Goal: Transaction & Acquisition: Purchase product/service

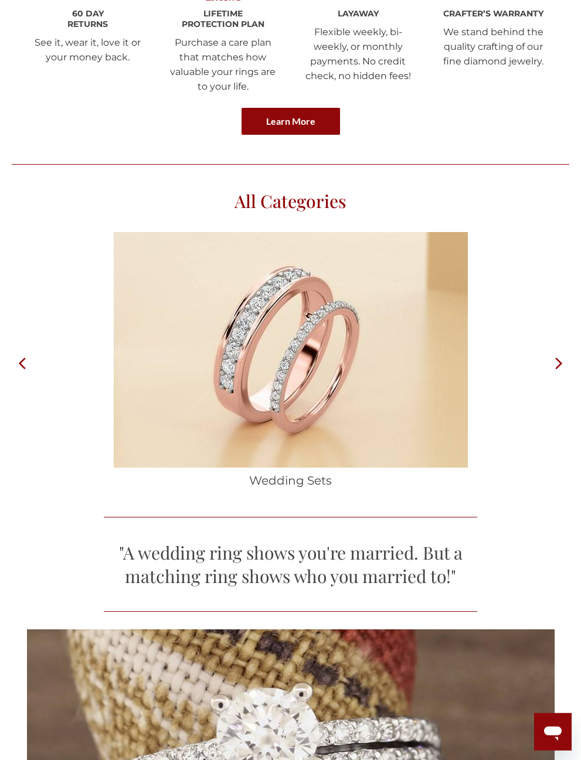
scroll to position [3476, 0]
click at [528, 360] on icon at bounding box center [558, 361] width 21 height 261
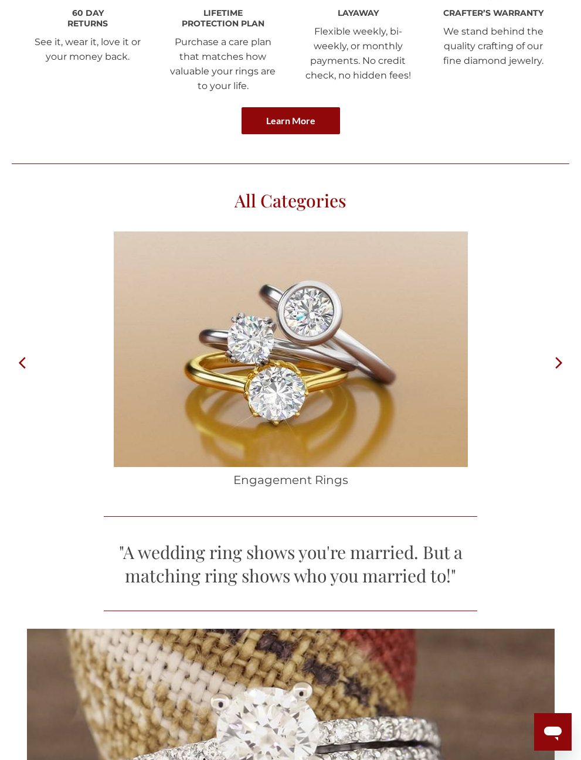
click at [528, 363] on icon at bounding box center [558, 361] width 21 height 261
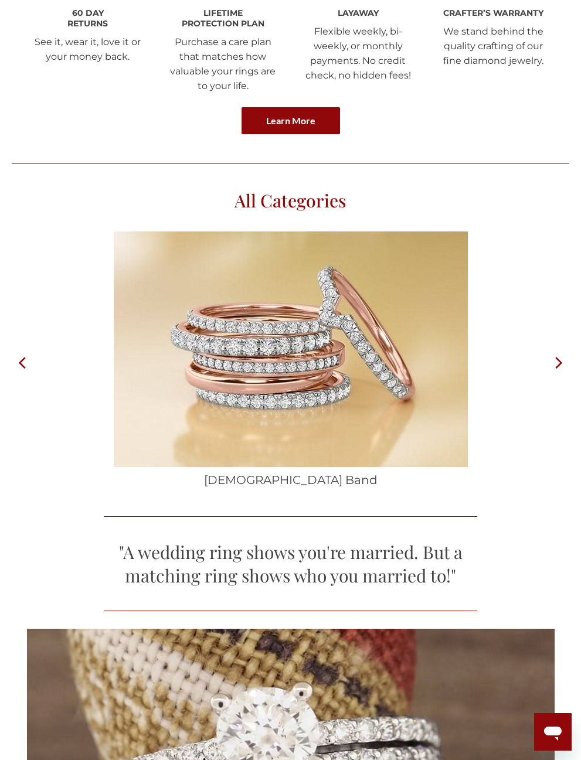
click at [528, 363] on icon at bounding box center [558, 361] width 21 height 261
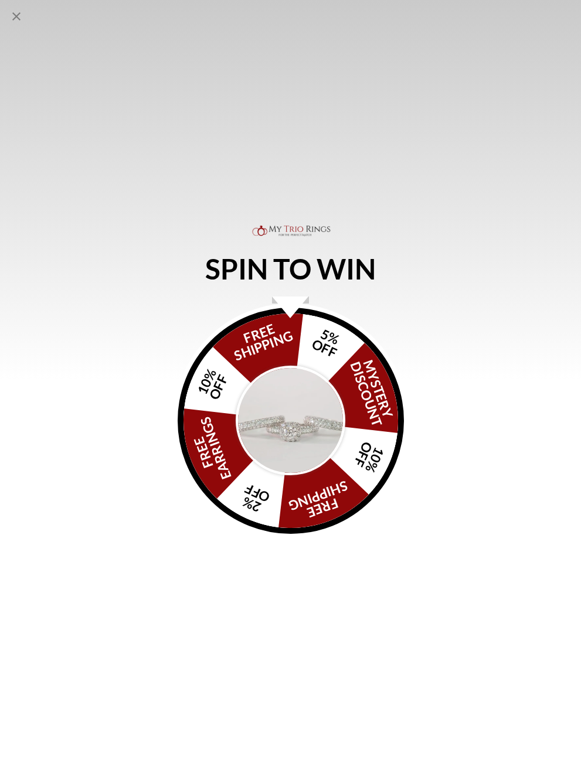
click at [10, 13] on icon "Close popup" at bounding box center [16, 16] width 14 height 14
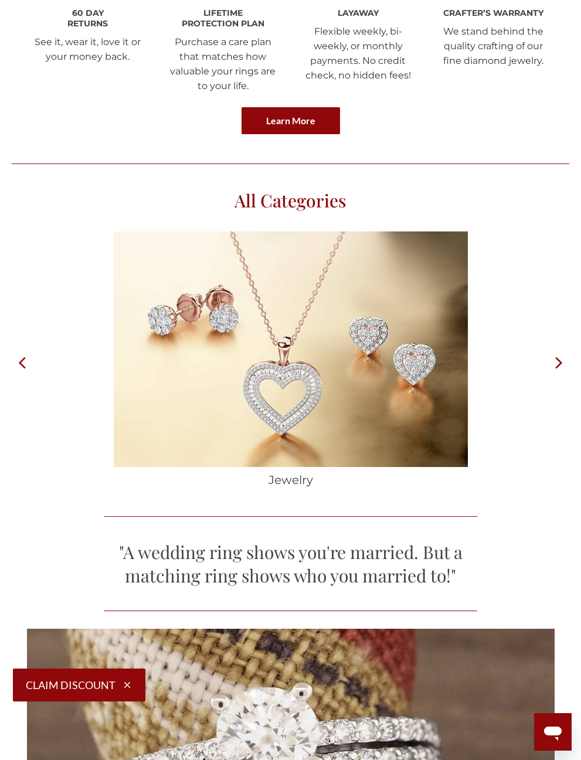
click at [7, 363] on div "All Categories Trio Ring Sets Bridal Ring Sets Wedding Sets Engagement Rings La…" at bounding box center [290, 322] width 581 height 353
click at [20, 368] on icon at bounding box center [22, 361] width 21 height 261
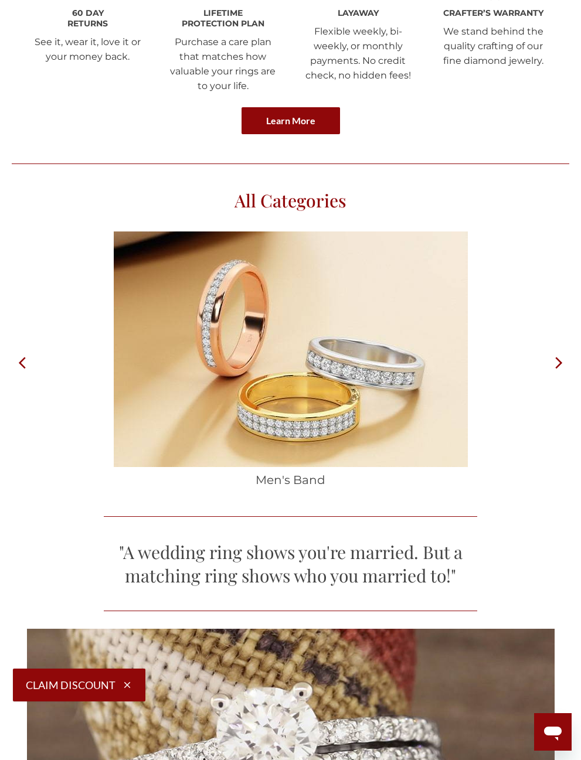
click at [28, 342] on icon at bounding box center [22, 361] width 21 height 261
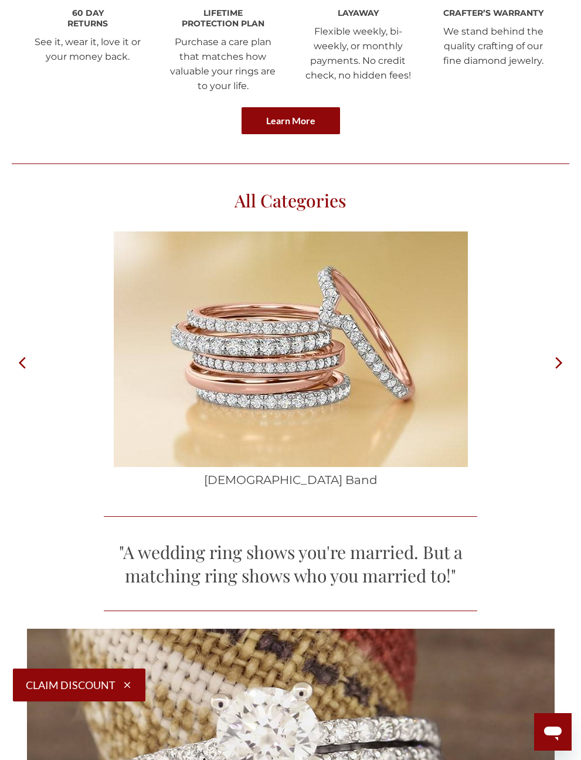
click at [397, 383] on img at bounding box center [291, 349] width 354 height 236
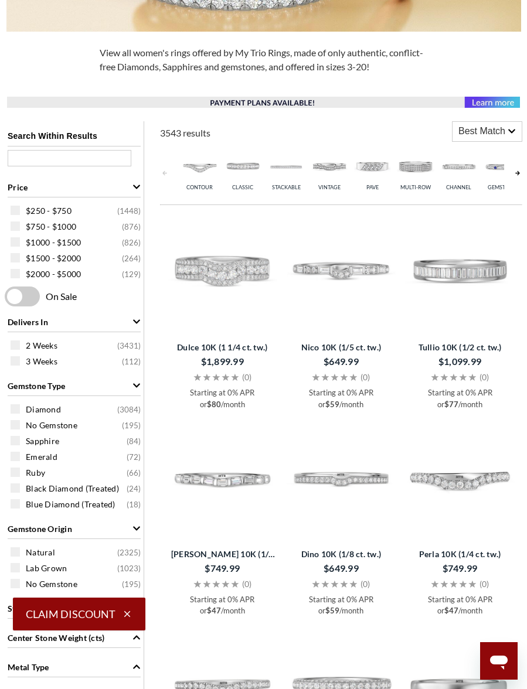
scroll to position [356, 0]
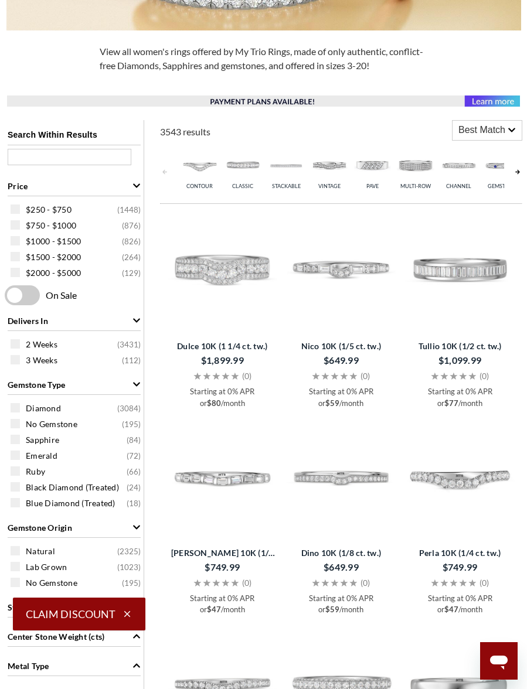
click at [239, 168] on img at bounding box center [242, 164] width 37 height 37
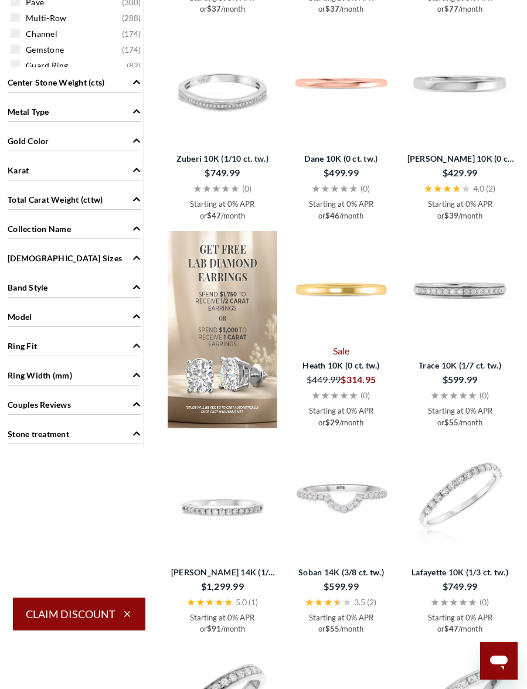
scroll to position [986, 0]
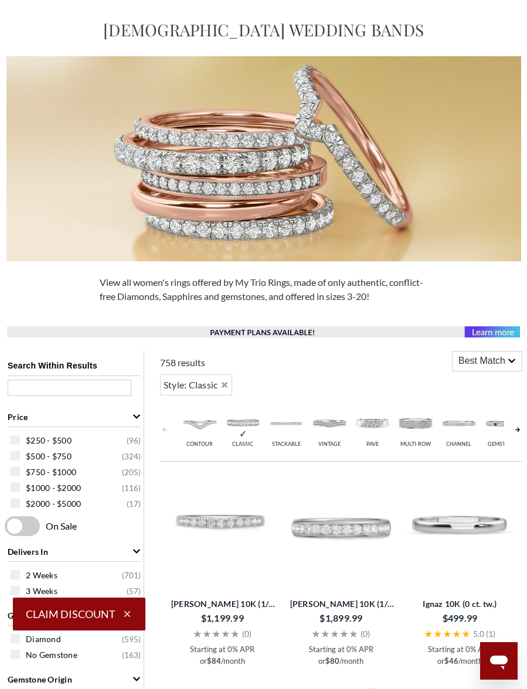
click at [513, 361] on icon at bounding box center [511, 361] width 7 height 4
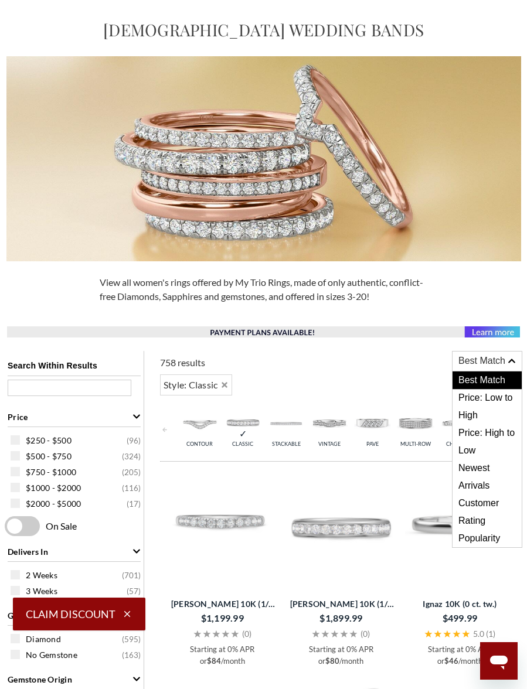
click at [490, 536] on span "Popularity" at bounding box center [486, 539] width 69 height 18
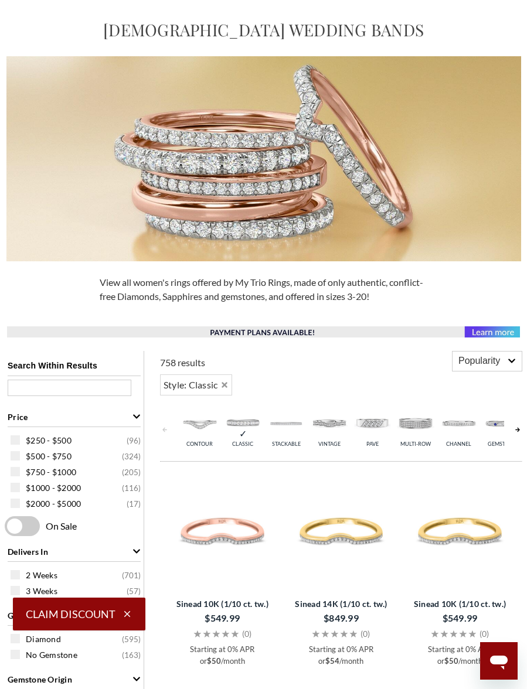
click at [463, 427] on img at bounding box center [458, 422] width 37 height 37
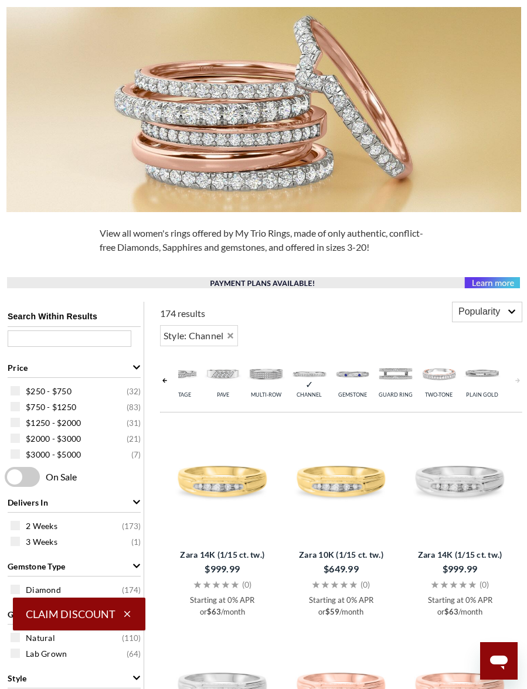
scroll to position [0, 149]
click at [442, 374] on img at bounding box center [438, 373] width 37 height 37
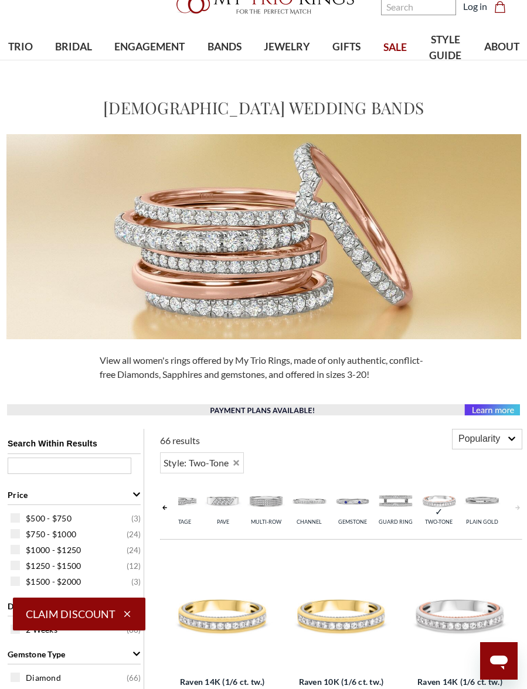
scroll to position [47, 0]
click at [274, 508] on img at bounding box center [265, 501] width 37 height 37
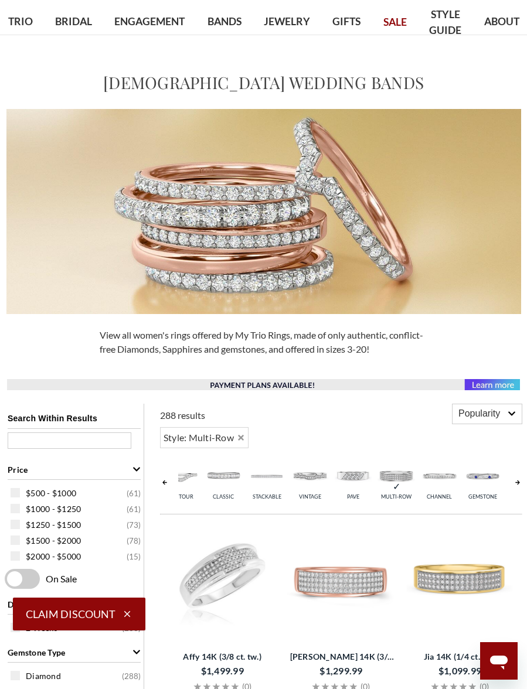
scroll to position [0, 11]
click at [277, 479] on img at bounding box center [275, 475] width 37 height 37
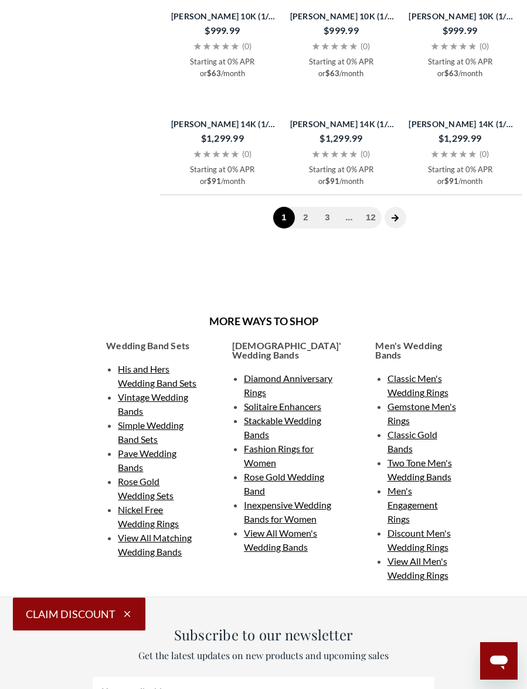
scroll to position [2088, 0]
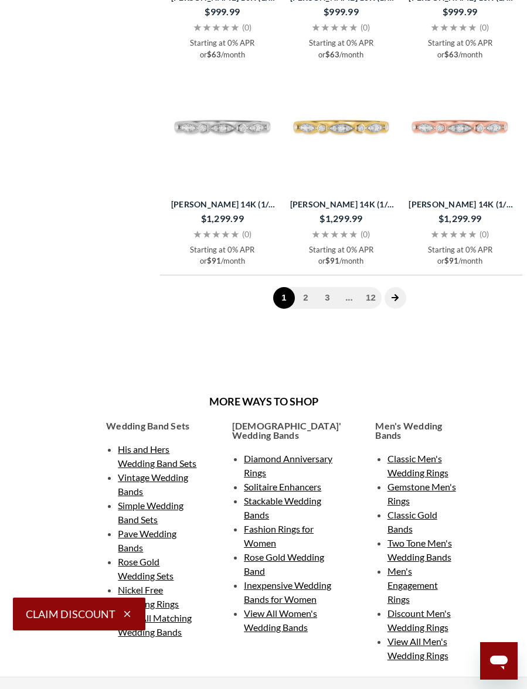
click at [402, 309] on span at bounding box center [395, 298] width 22 height 22
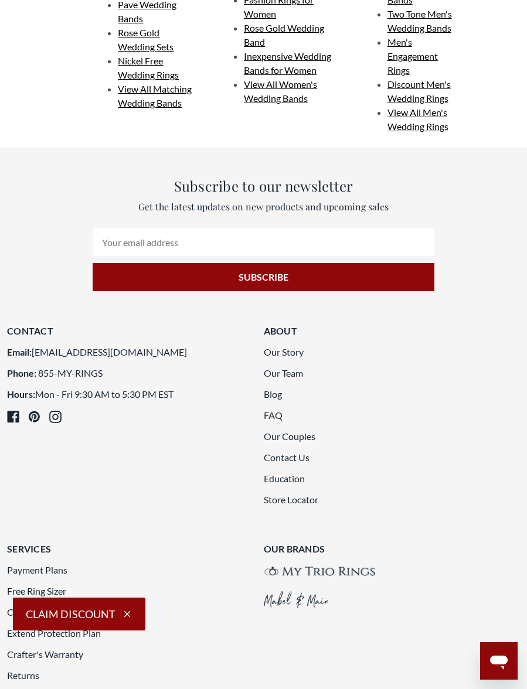
scroll to position [2222, 0]
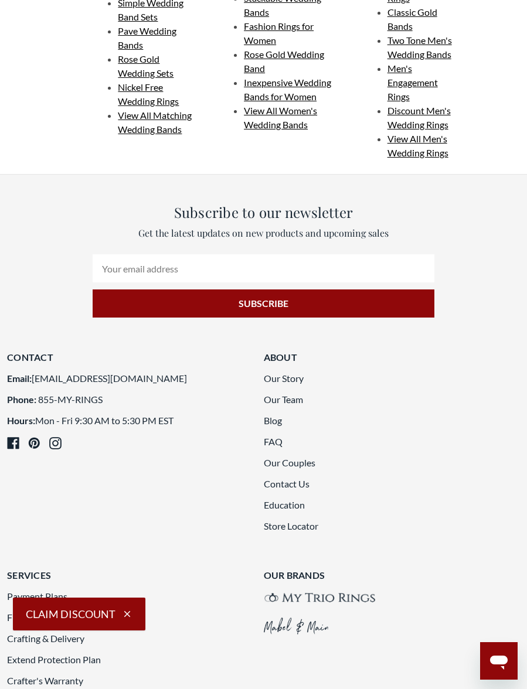
scroll to position [2235, 0]
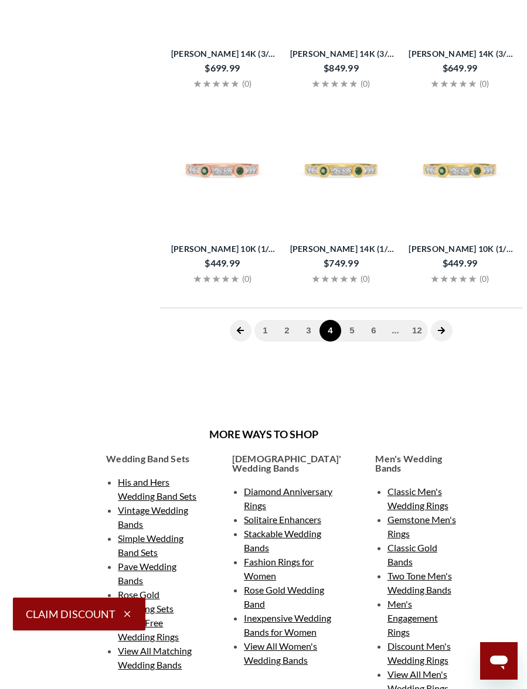
scroll to position [463, 0]
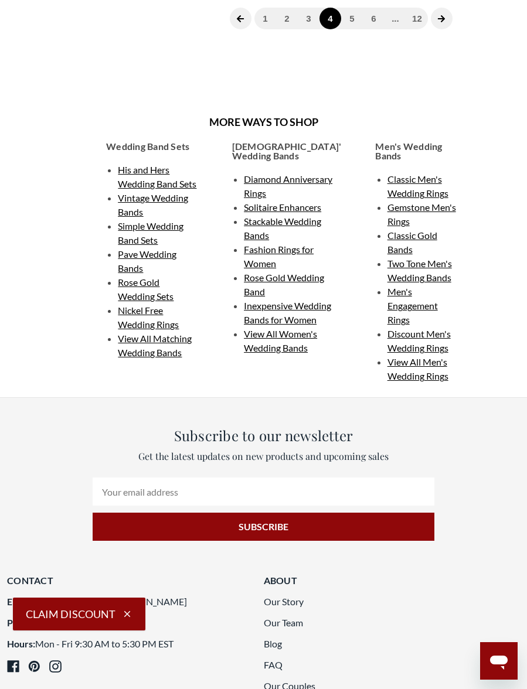
click at [354, 29] on link "5" at bounding box center [352, 19] width 22 height 22
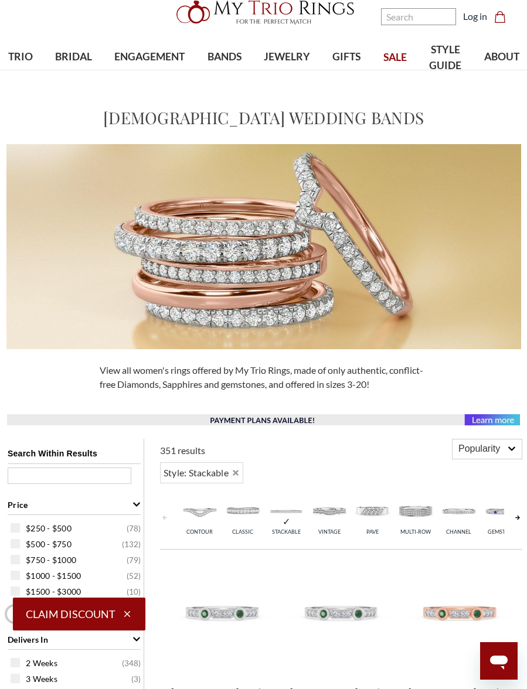
click at [247, 517] on img at bounding box center [242, 510] width 37 height 37
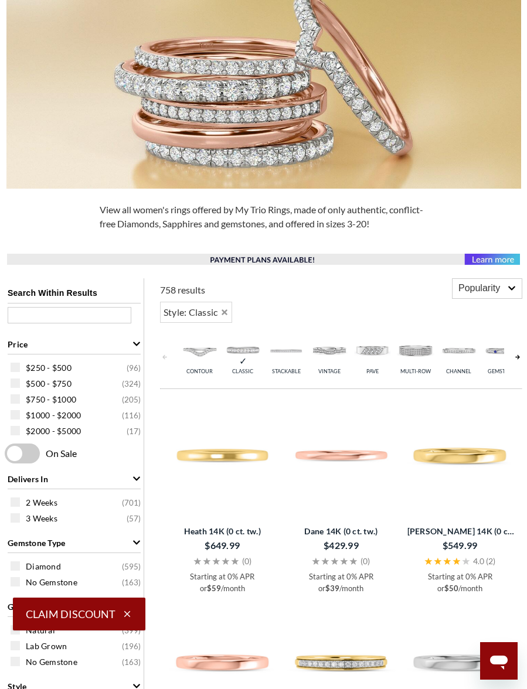
scroll to position [197, 0]
click at [514, 287] on div "Popularity" at bounding box center [486, 288] width 69 height 19
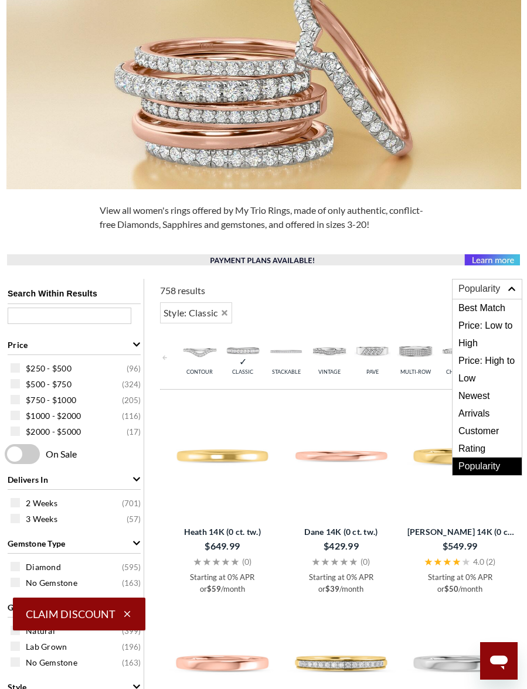
click at [468, 453] on span "Customer Rating" at bounding box center [486, 439] width 69 height 35
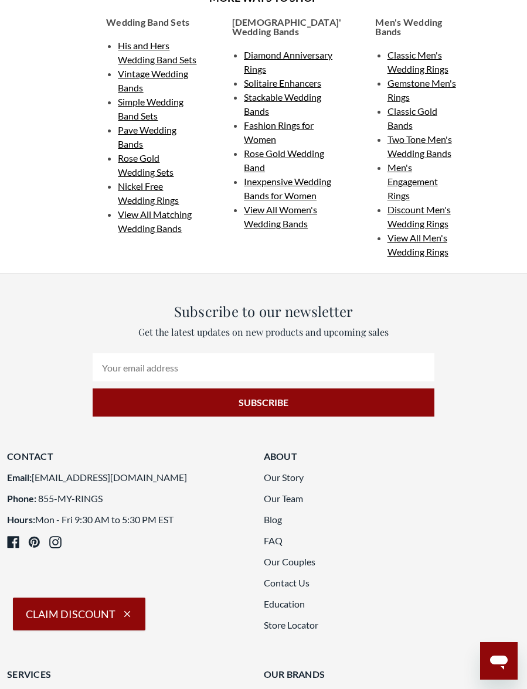
scroll to position [2136, 0]
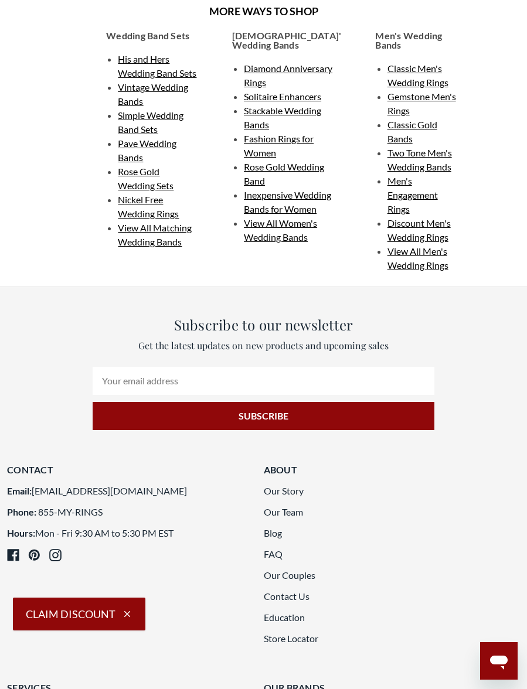
scroll to position [2300, 0]
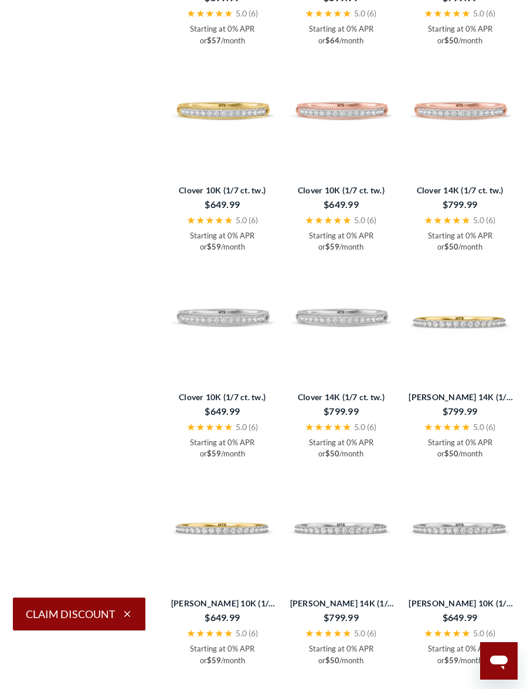
scroll to position [1503, 0]
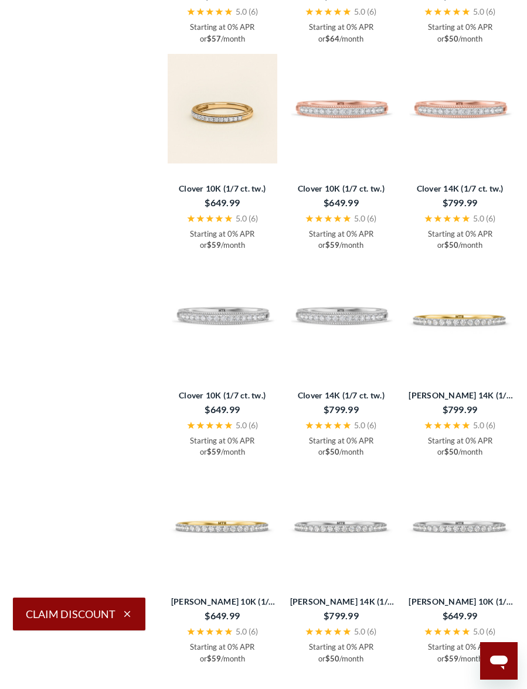
click at [248, 163] on img at bounding box center [223, 109] width 110 height 110
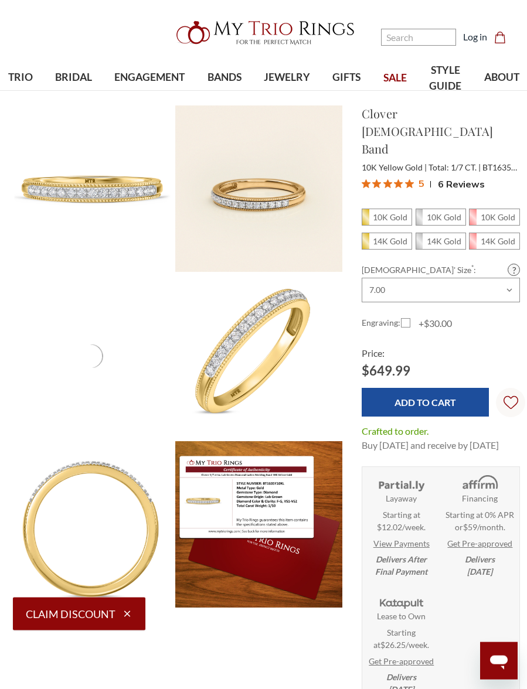
scroll to position [21, 0]
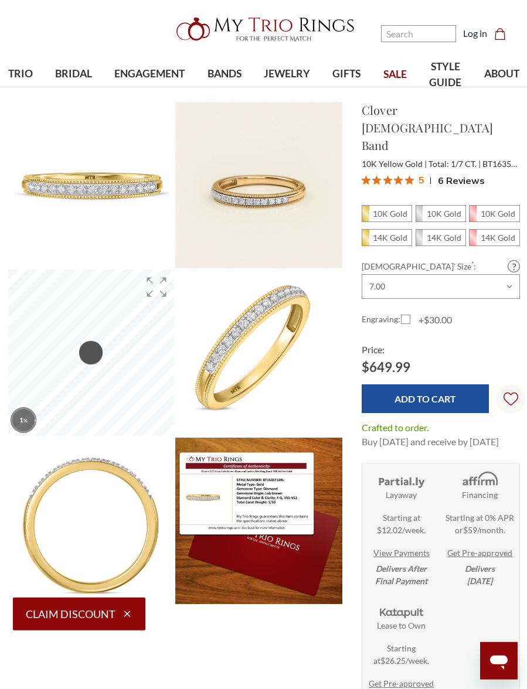
click at [392, 209] on em "10K Gold" at bounding box center [390, 214] width 35 height 10
click at [367, 217] on input "10K Gold" at bounding box center [366, 217] width 1 height 1
radio input "true"
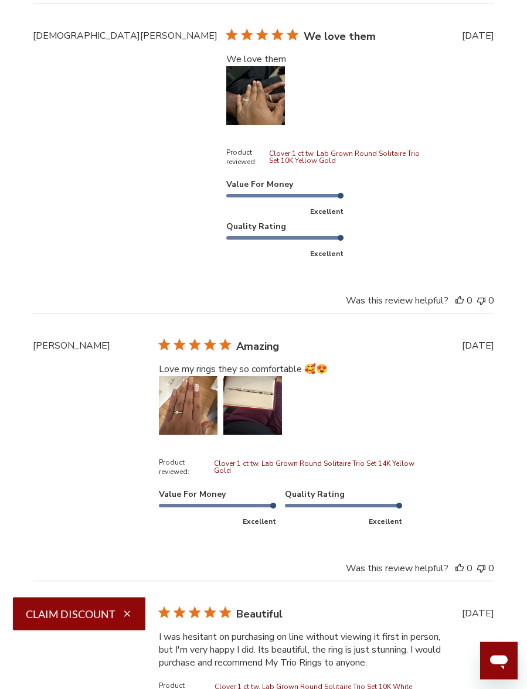
scroll to position [2458, 0]
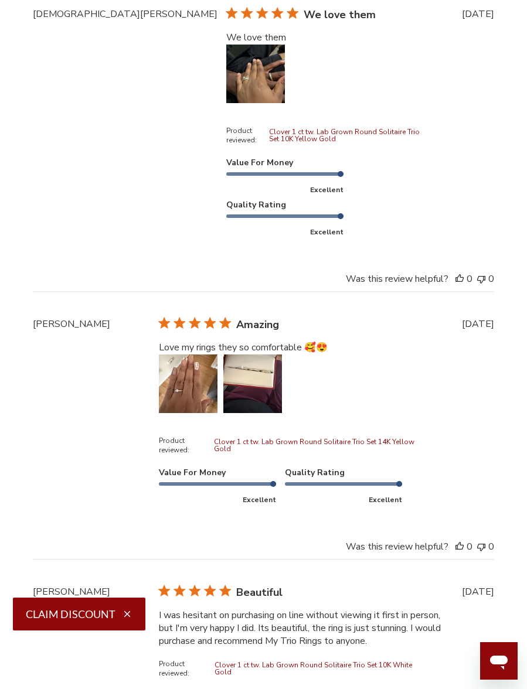
click at [262, 354] on button "Image of review by Maribel N. on March 26, 25 number 2" at bounding box center [252, 383] width 59 height 59
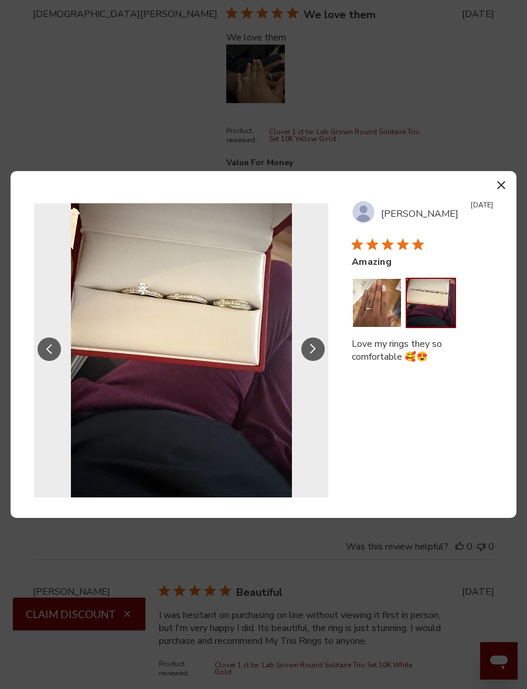
click at [501, 189] on icon "button" at bounding box center [501, 185] width 8 height 8
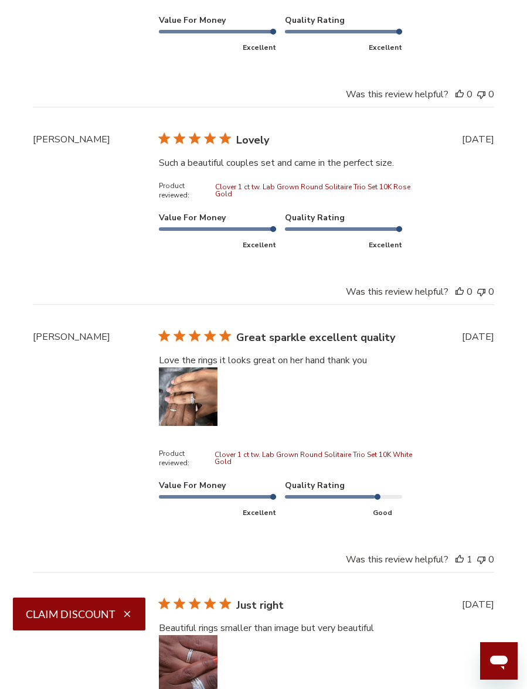
scroll to position [3210, 0]
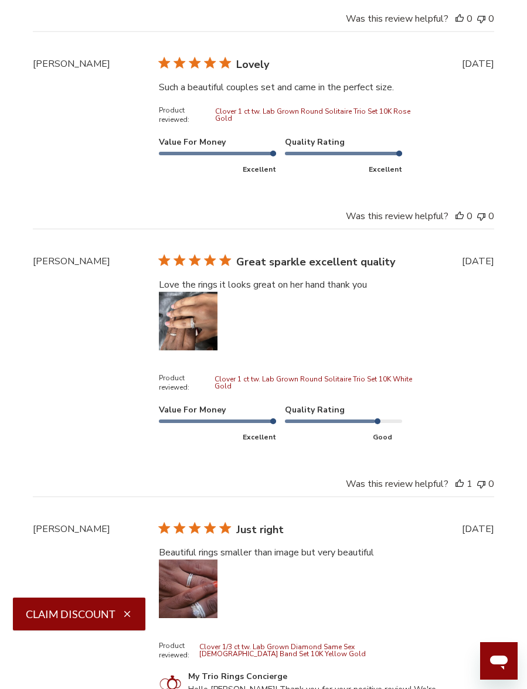
click at [203, 330] on button "Image of review by Jalil S. on September 02, 24 number 1" at bounding box center [188, 321] width 59 height 59
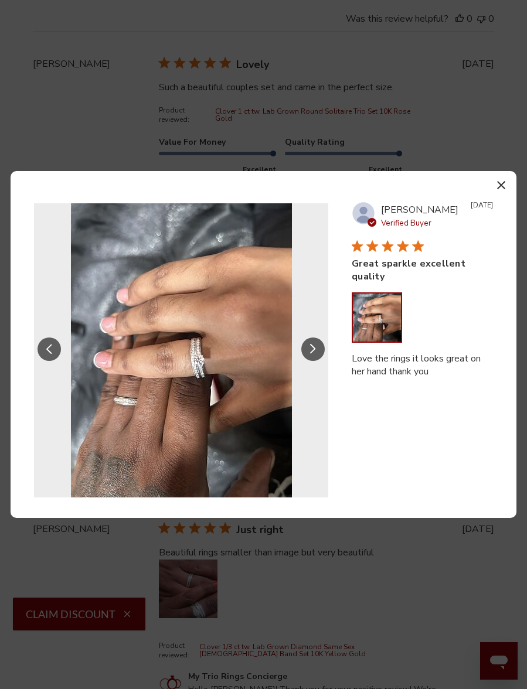
click at [498, 189] on icon "button" at bounding box center [501, 185] width 8 height 8
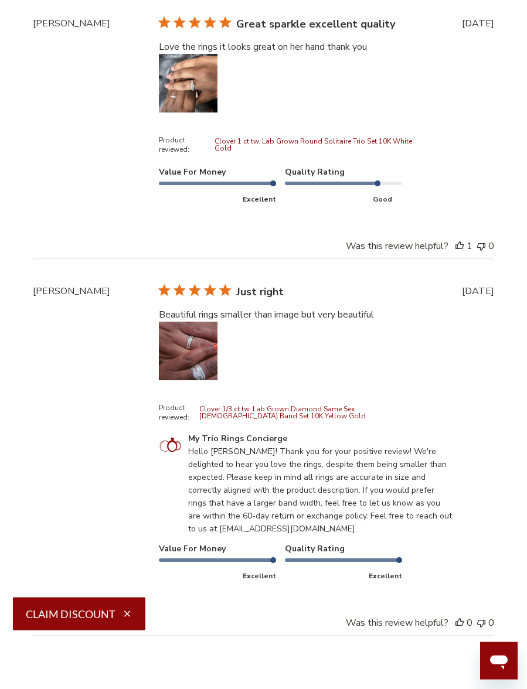
scroll to position [3448, 0]
click at [204, 360] on button "Image of review by Kadiah D. on March 30, 24 number 1" at bounding box center [188, 350] width 59 height 59
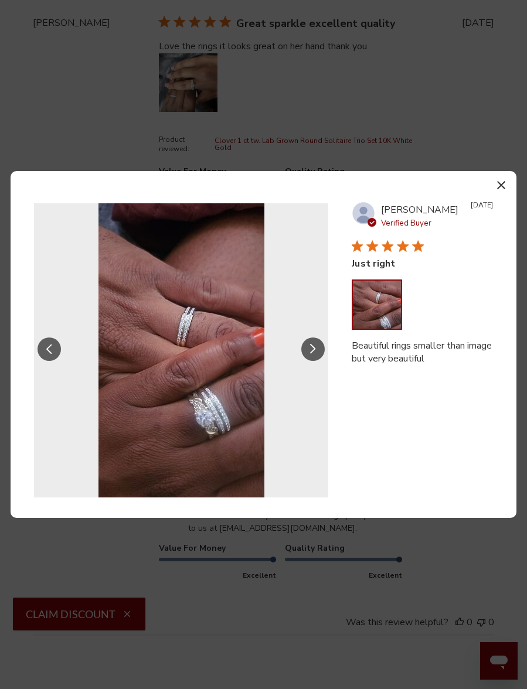
click at [314, 354] on icon "Slide Controls" at bounding box center [313, 349] width 6 height 10
click at [507, 193] on button "button" at bounding box center [500, 184] width 17 height 17
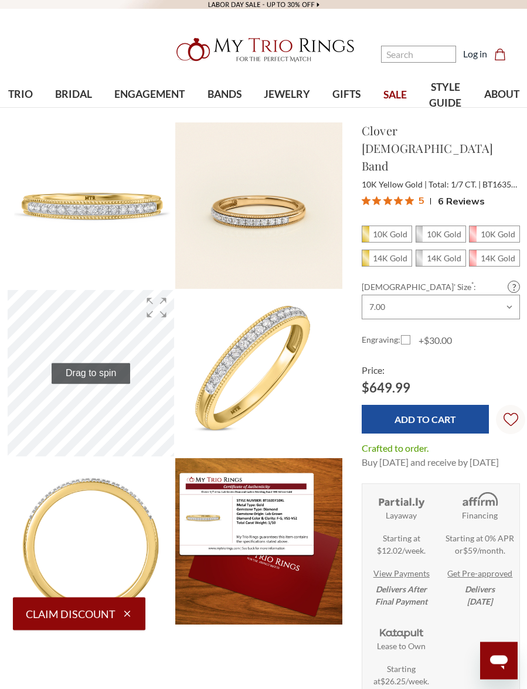
scroll to position [0, 0]
click at [227, 93] on span "BANDS" at bounding box center [224, 94] width 34 height 15
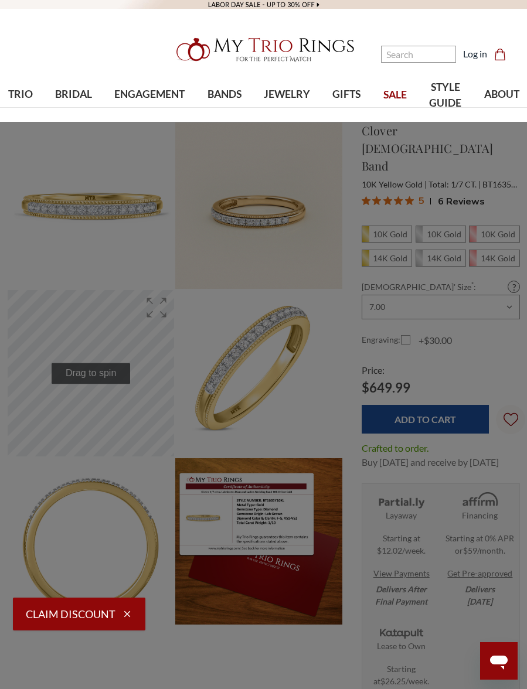
click at [243, 311] on span "Men's Band SALE" at bounding box center [251, 312] width 145 height 14
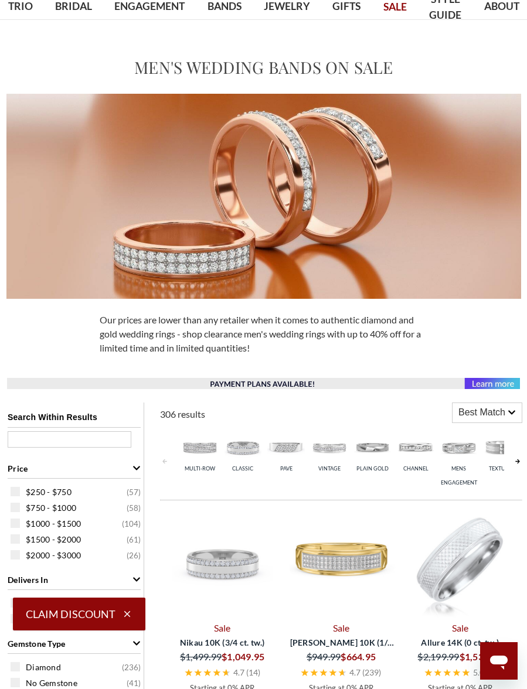
scroll to position [54, 0]
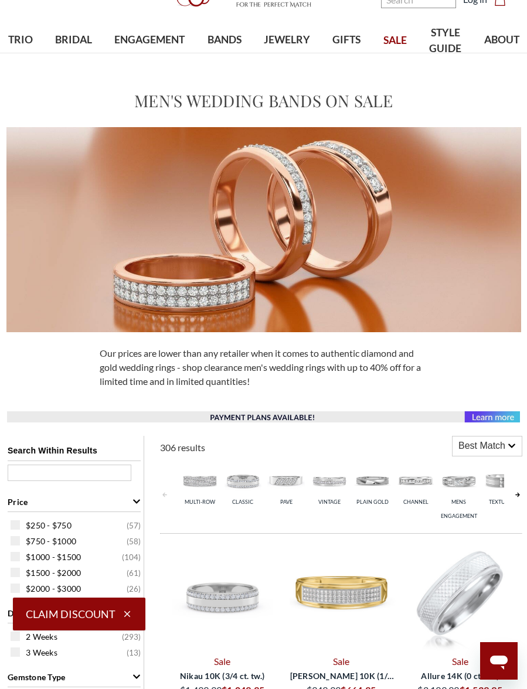
click at [294, 260] on img at bounding box center [263, 229] width 514 height 205
click at [345, 310] on img at bounding box center [263, 229] width 514 height 205
click at [329, 487] on img at bounding box center [329, 480] width 37 height 37
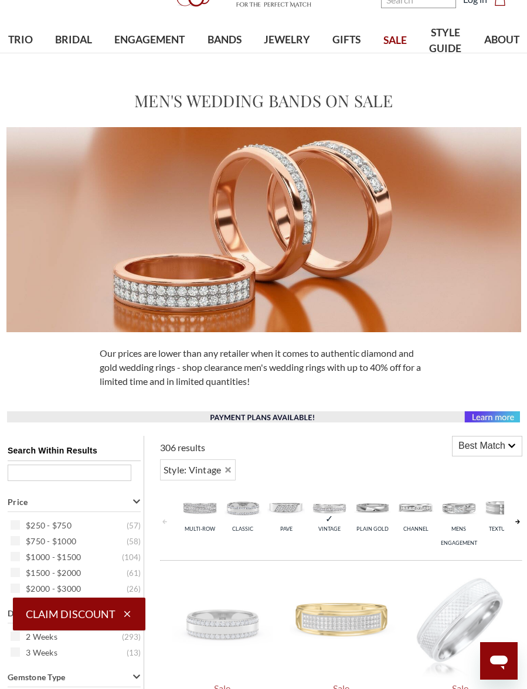
scroll to position [490, 0]
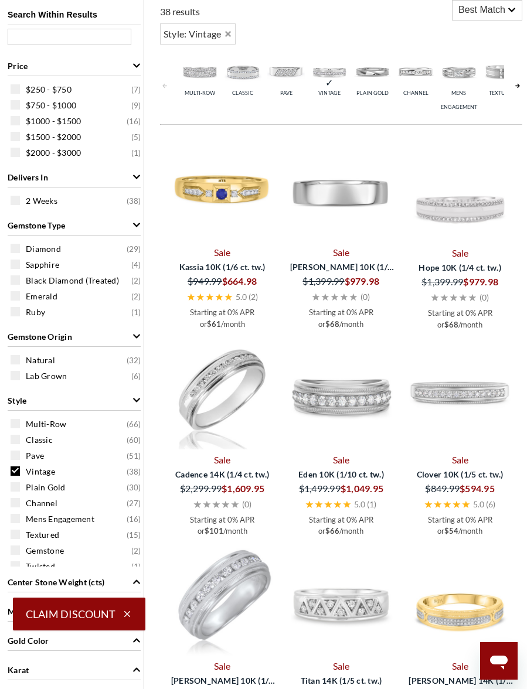
click at [470, 396] on img at bounding box center [460, 395] width 110 height 110
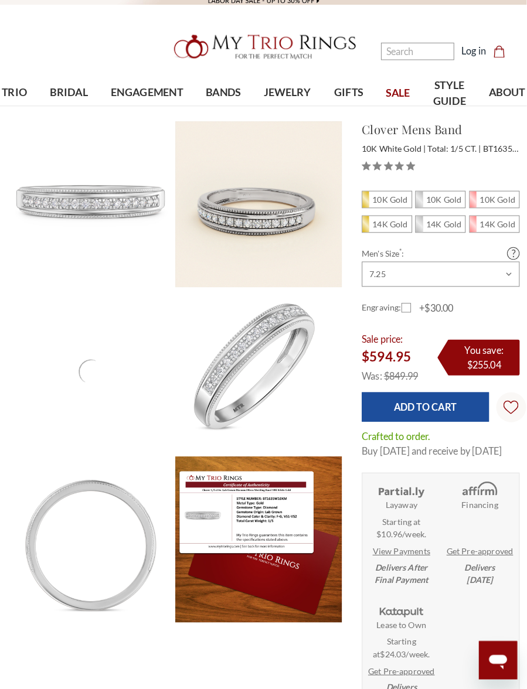
scroll to position [6, 0]
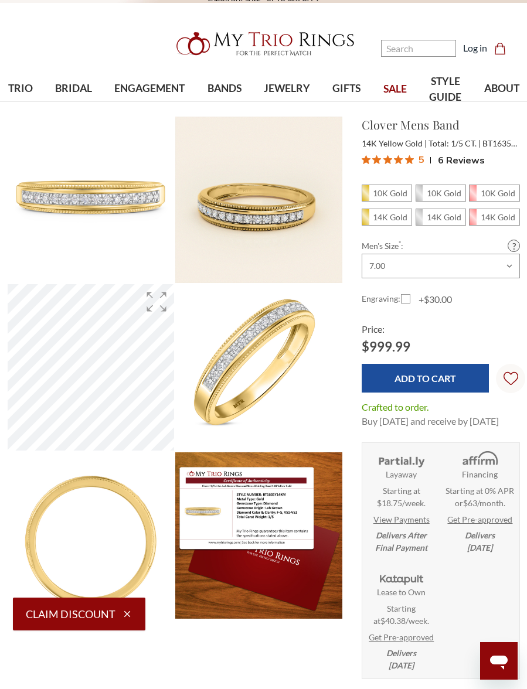
click at [391, 197] on em "10K Gold" at bounding box center [390, 193] width 35 height 10
click at [367, 197] on input "10K Gold" at bounding box center [366, 196] width 1 height 1
radio input "true"
click at [471, 268] on select "Choose Size 6.00 6.25 6.50 6.75 7.00 7.25 7.50 7.75 8.00 8.25 8.50 8.75 9.00 9.…" at bounding box center [441, 266] width 158 height 25
select select "21696372"
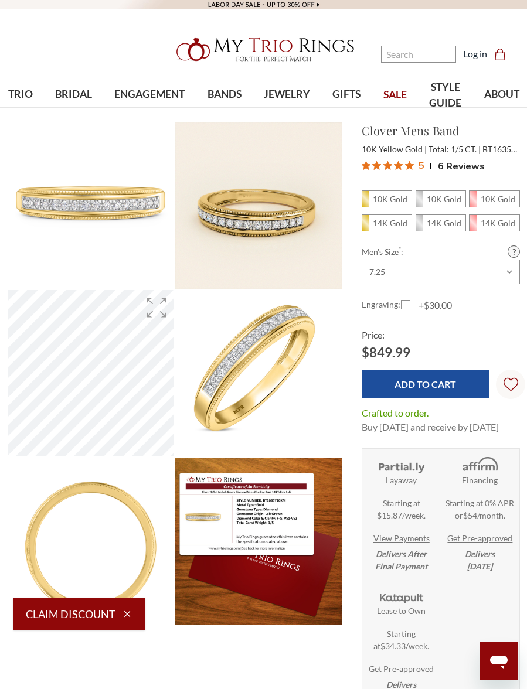
click at [428, 393] on input "Add to Cart" at bounding box center [426, 384] width 128 height 29
click at [380, 227] on em "14K Gold" at bounding box center [390, 223] width 35 height 10
click at [367, 227] on input "14K Gold" at bounding box center [366, 226] width 1 height 1
radio input "true"
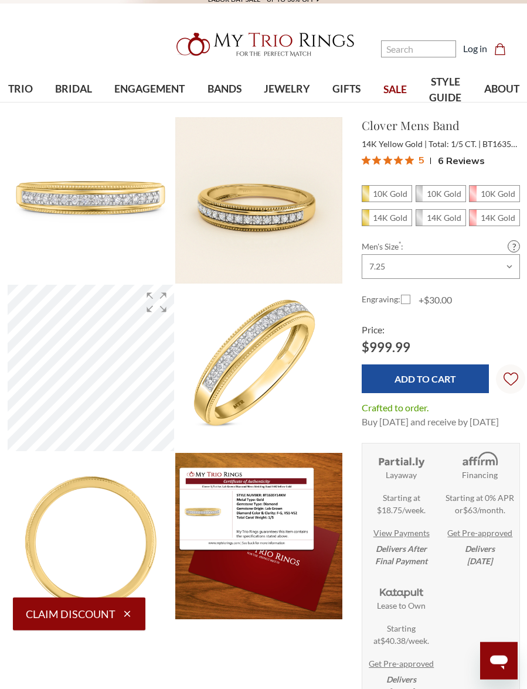
click at [443, 200] on span "10K Gold" at bounding box center [441, 194] width 50 height 16
click at [421, 197] on input "10K Gold" at bounding box center [420, 197] width 1 height 1
radio input "true"
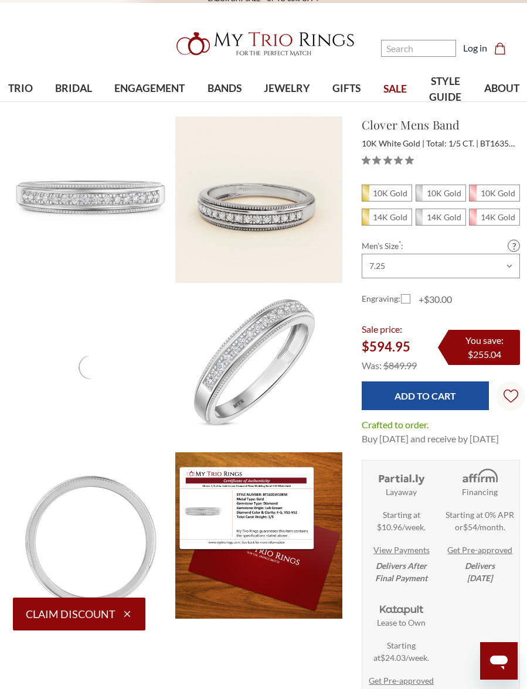
click at [429, 400] on input "Add to Cart" at bounding box center [426, 395] width 128 height 29
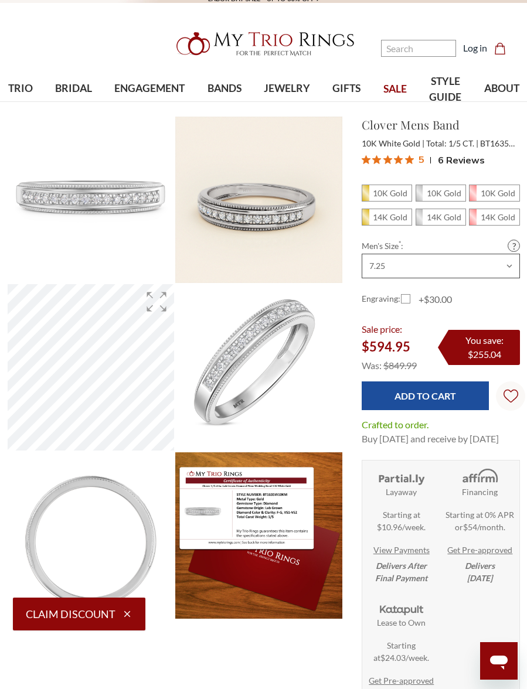
click at [449, 274] on select "Choose Size 6.00 6.25 6.50 6.75 7.00 7.25 7.50 7.75 8.00 8.25 8.50 8.75 9.00 9.…" at bounding box center [441, 266] width 158 height 25
click at [428, 403] on input "Add to Cart" at bounding box center [426, 395] width 128 height 29
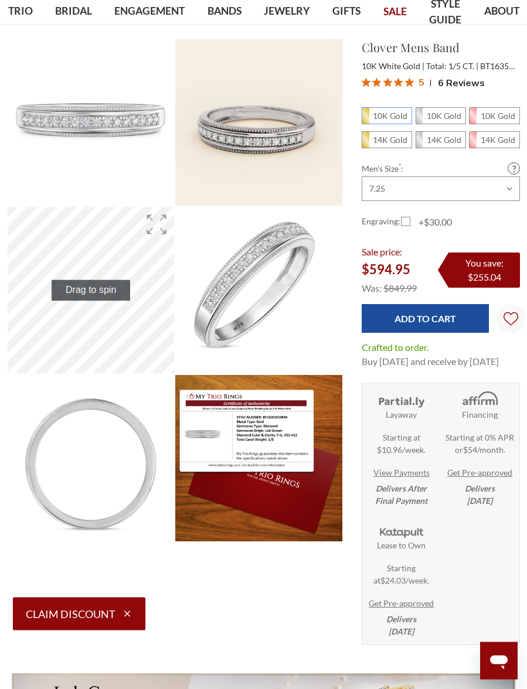
scroll to position [83, 0]
click at [514, 168] on link "Size Guide" at bounding box center [513, 168] width 12 height 12
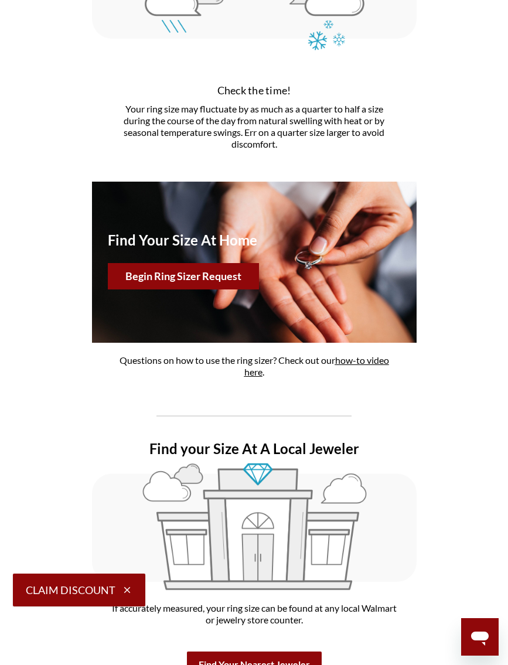
scroll to position [506, 0]
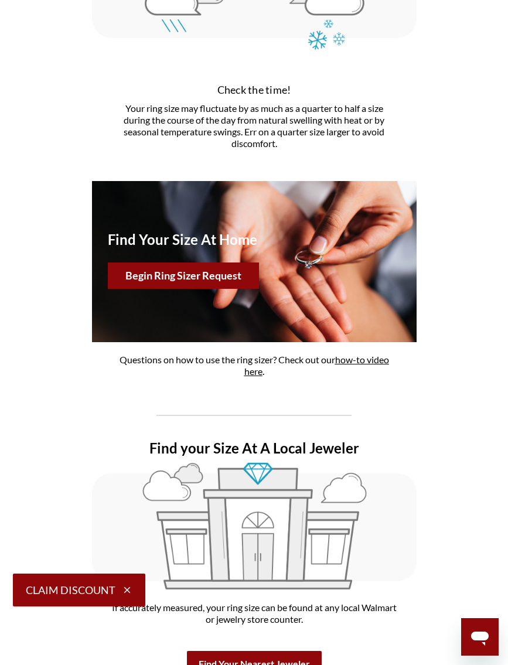
click at [231, 282] on button "Begin Ring Sizer Request" at bounding box center [183, 275] width 151 height 26
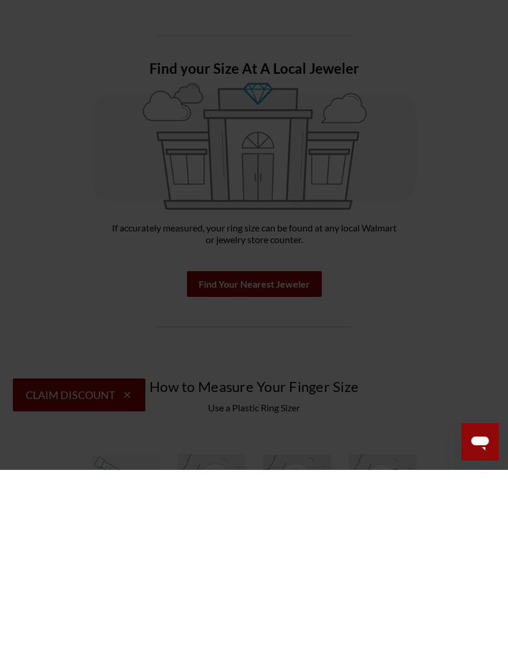
scroll to position [886, 0]
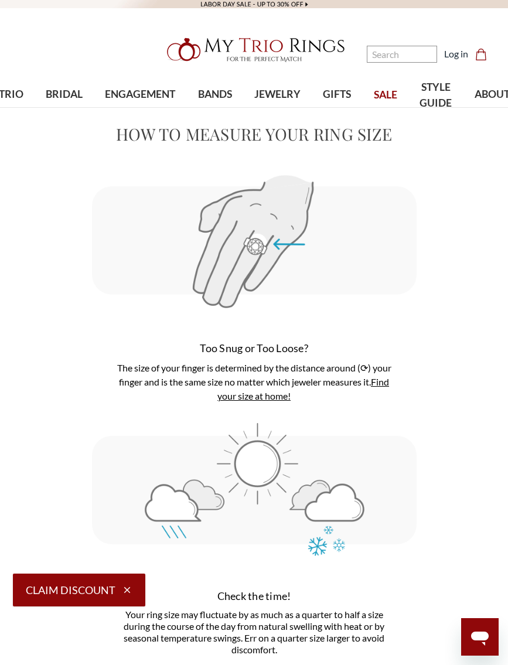
click at [434, 100] on nav "Search Search Search Log in Cart Cart 0" at bounding box center [437, 54] width 127 height 108
click at [435, 97] on nav "Search Search Search Log in Cart Cart 0" at bounding box center [437, 54] width 127 height 108
click at [223, 95] on span "BANDS" at bounding box center [215, 94] width 34 height 15
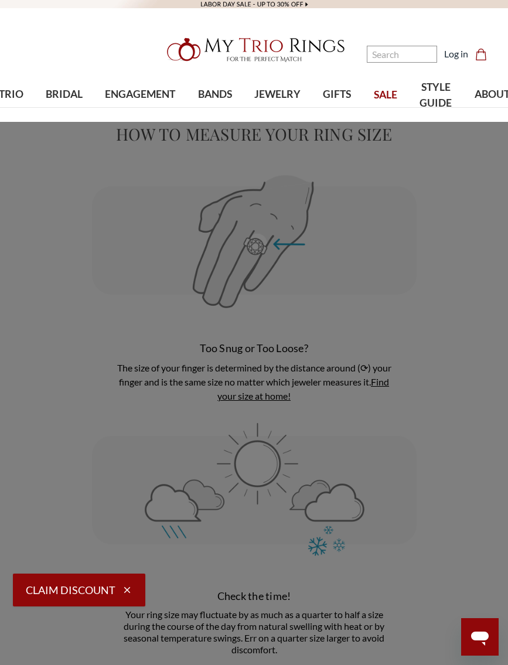
click at [206, 217] on span "Best Sellers" at bounding box center [242, 213] width 138 height 14
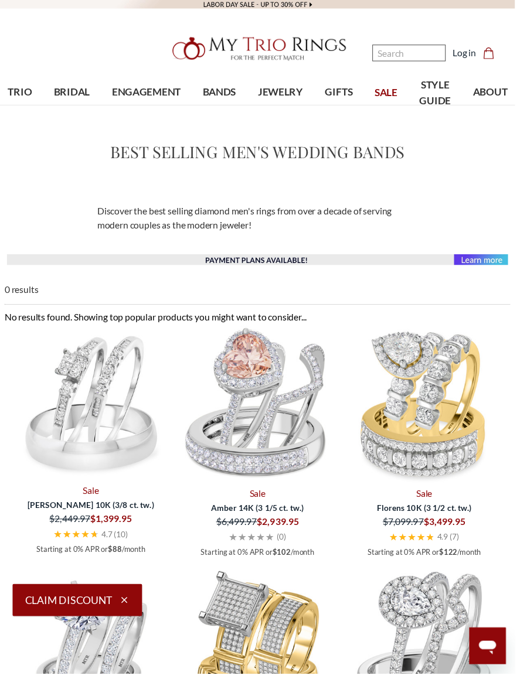
click at [423, 57] on input "Search" at bounding box center [418, 54] width 75 height 17
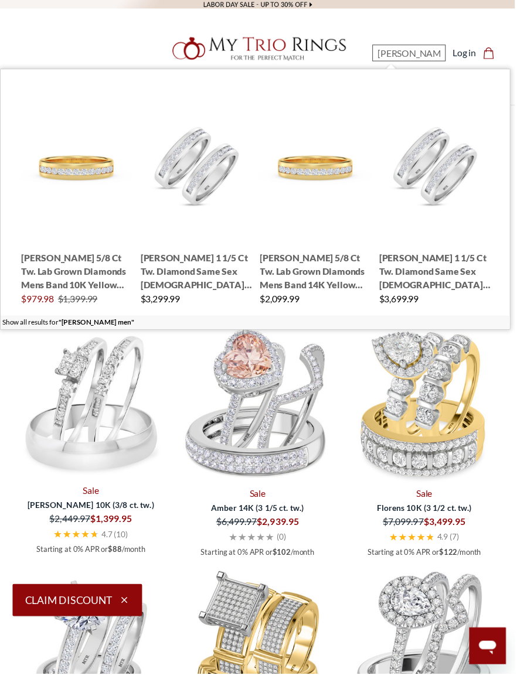
type input "lesha men"
click at [87, 183] on img "; Total Products 4" at bounding box center [78, 169] width 116 height 116
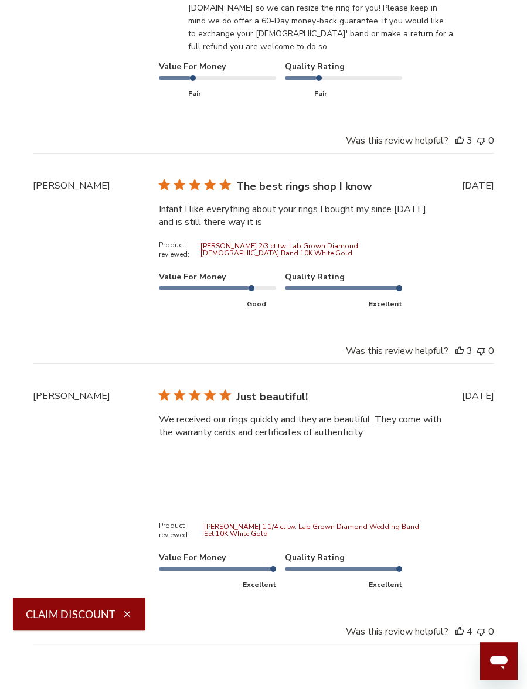
scroll to position [2951, 0]
click at [186, 498] on button "Image of review by Alicia L. on June 25, 24 number 1" at bounding box center [188, 468] width 59 height 59
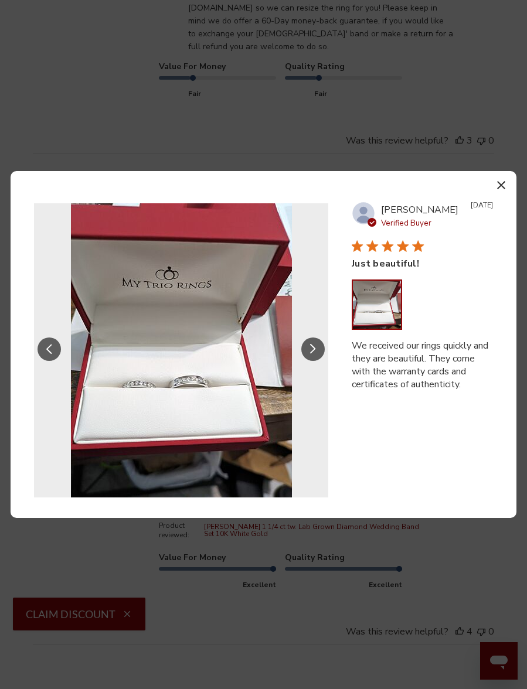
click at [311, 354] on icon "Slide Controls" at bounding box center [313, 349] width 6 height 10
click at [506, 193] on button "button" at bounding box center [500, 184] width 17 height 17
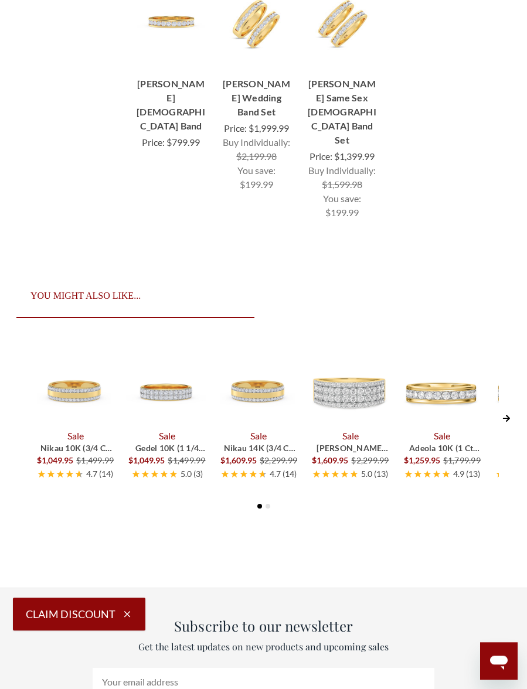
scroll to position [3918, 0]
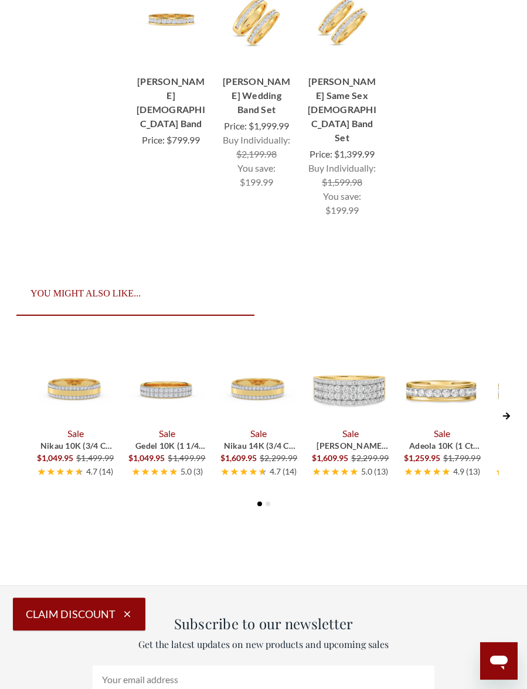
click at [507, 420] on icon "Next Slide" at bounding box center [505, 415] width 7 height 7
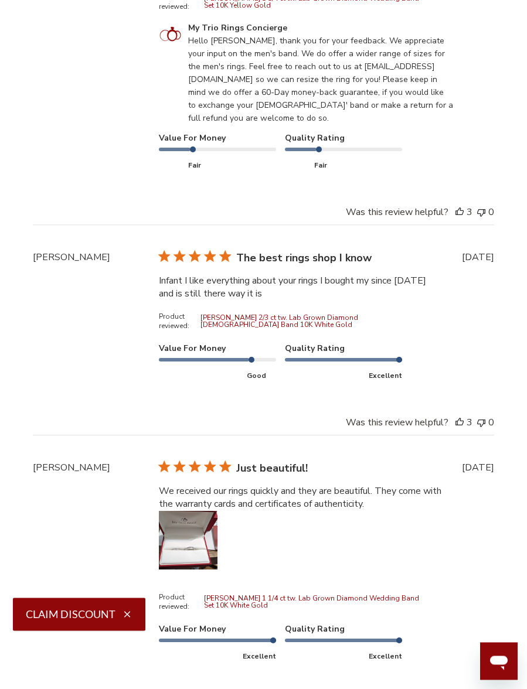
scroll to position [2885, 0]
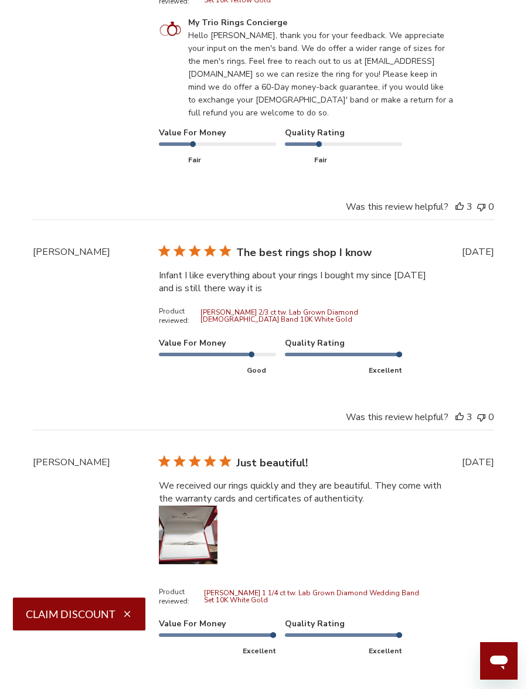
click at [197, 564] on button "Image of review by Alicia L. on June 25, 24 number 1" at bounding box center [188, 535] width 59 height 59
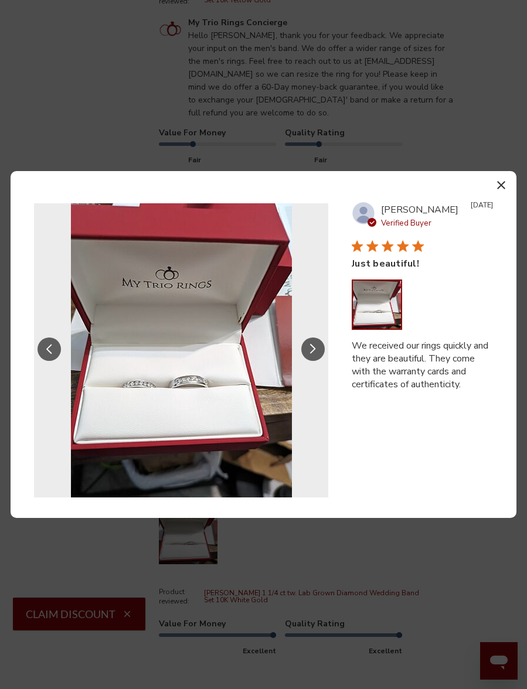
click at [506, 193] on button "button" at bounding box center [500, 184] width 17 height 17
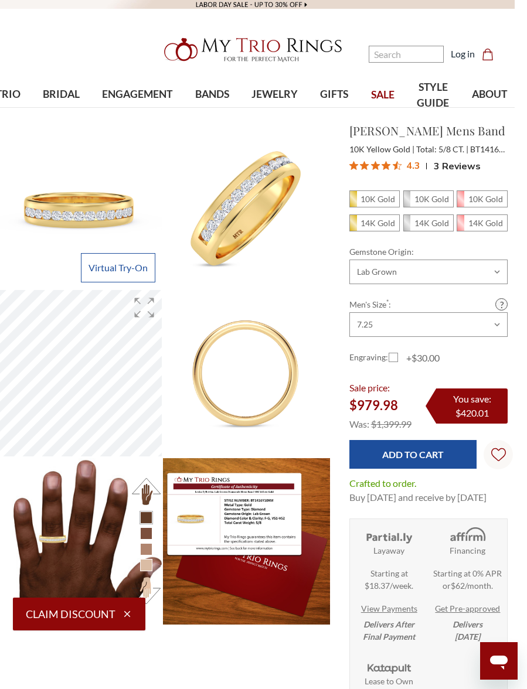
scroll to position [0, 13]
click at [495, 323] on select "Choose Size 6.00 6.25 6.50 6.75 7.00 7.25 7.50 7.75 8.00 8.25 8.50 8.75 9.00 9.…" at bounding box center [428, 324] width 158 height 25
click at [483, 326] on select "Choose Size 6.00 6.25 6.50 6.75 7.00 7.25 7.50 7.75 8.00 8.25 8.50 8.75 9.00 9.…" at bounding box center [428, 324] width 158 height 25
click at [495, 329] on select "Choose Size 6.00 6.25 6.50 6.75 7.00 7.25 7.50 7.75 8.00 8.25 8.50 8.75 9.00 9.…" at bounding box center [428, 324] width 158 height 25
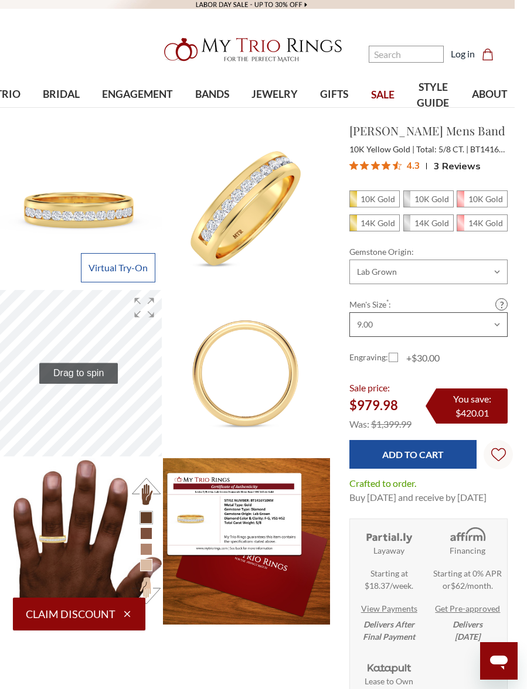
select select "21727584"
click at [419, 454] on input "Add to Cart" at bounding box center [413, 454] width 128 height 29
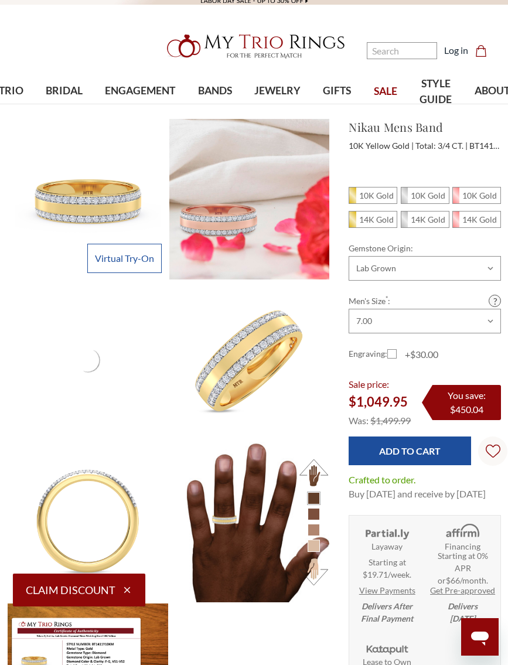
click at [376, 199] on em "10K Gold" at bounding box center [376, 195] width 35 height 10
click at [354, 199] on input "10K Gold" at bounding box center [353, 199] width 1 height 1
radio input "true"
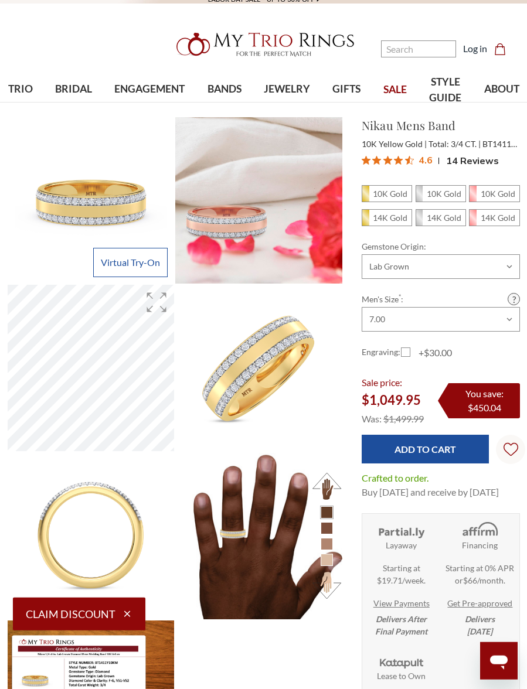
click at [434, 451] on input "Add to Cart" at bounding box center [426, 449] width 128 height 29
click at [439, 443] on input "Add to Cart" at bounding box center [426, 449] width 128 height 29
click at [407, 457] on input "Add to Cart" at bounding box center [426, 449] width 128 height 29
click at [411, 451] on input "Add to Cart" at bounding box center [426, 449] width 128 height 29
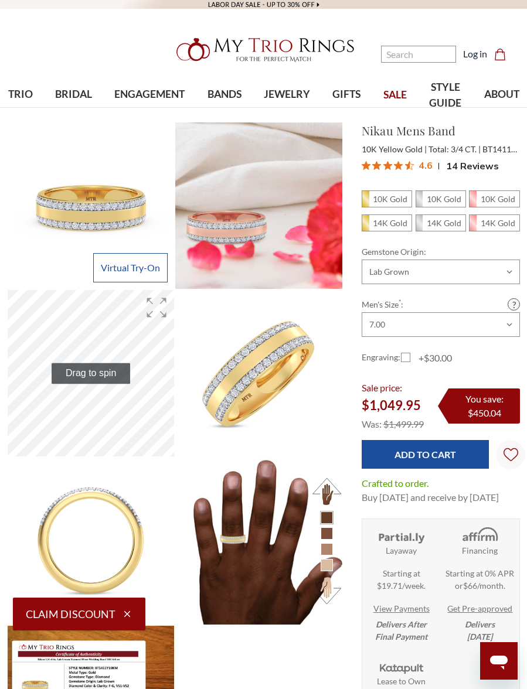
click at [433, 455] on input "Add to Cart" at bounding box center [426, 454] width 128 height 29
click at [400, 203] on em "10K Gold" at bounding box center [390, 199] width 35 height 10
click at [367, 203] on input "10K Gold" at bounding box center [366, 202] width 1 height 1
radio input "true"
click at [452, 201] on em "10K Gold" at bounding box center [444, 199] width 35 height 10
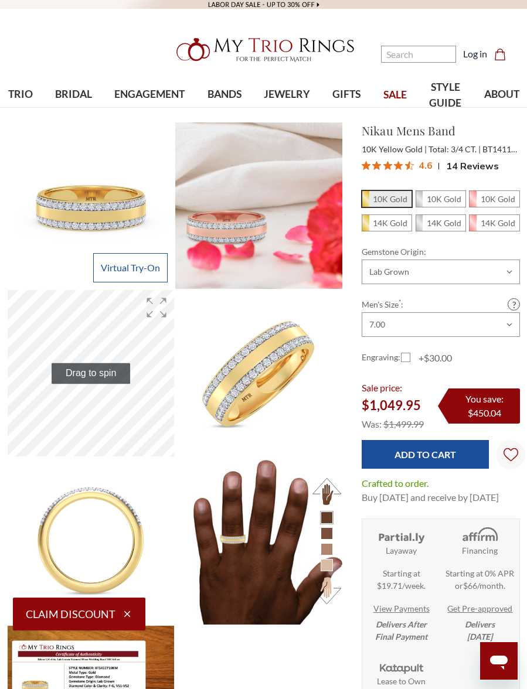
click at [421, 202] on input "10K Gold" at bounding box center [420, 202] width 1 height 1
radio input "true"
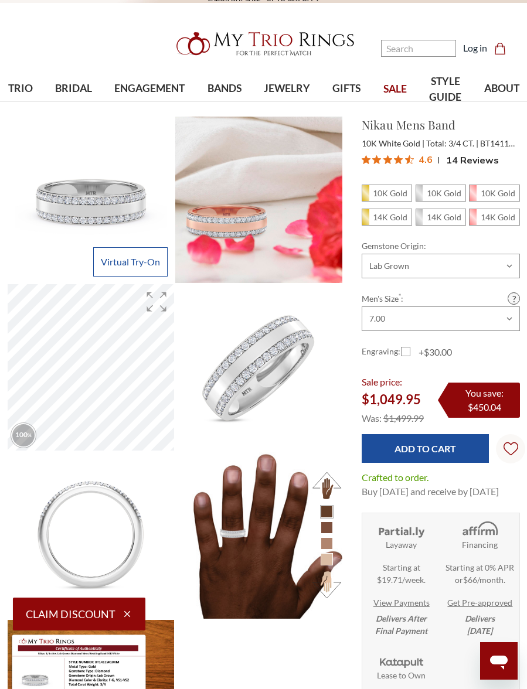
click at [497, 196] on em "10K Gold" at bounding box center [497, 193] width 35 height 10
click at [474, 196] on input "10K Gold" at bounding box center [473, 196] width 1 height 1
radio input "true"
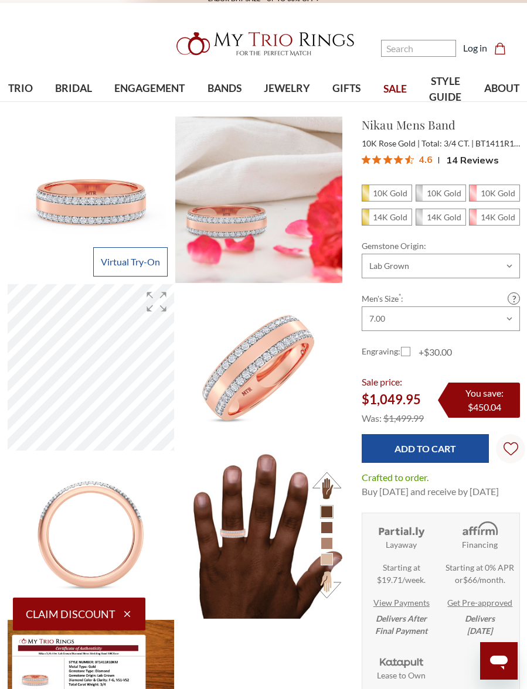
click at [389, 192] on em "10K Gold" at bounding box center [390, 193] width 35 height 10
click at [367, 196] on input "10K Gold" at bounding box center [366, 196] width 1 height 1
radio input "true"
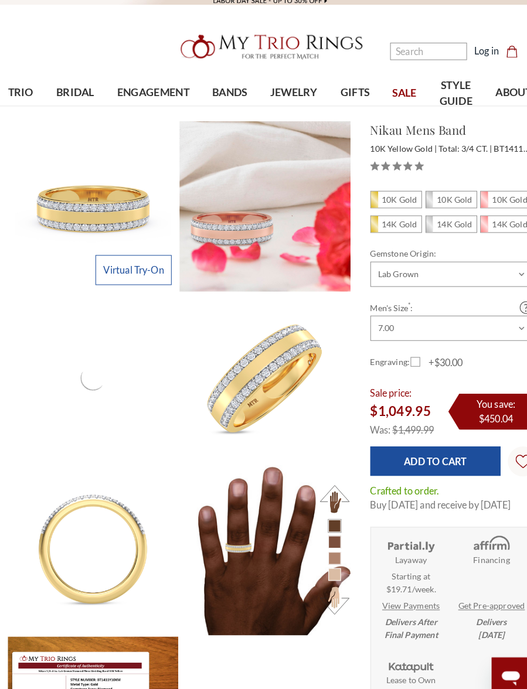
scroll to position [6, 0]
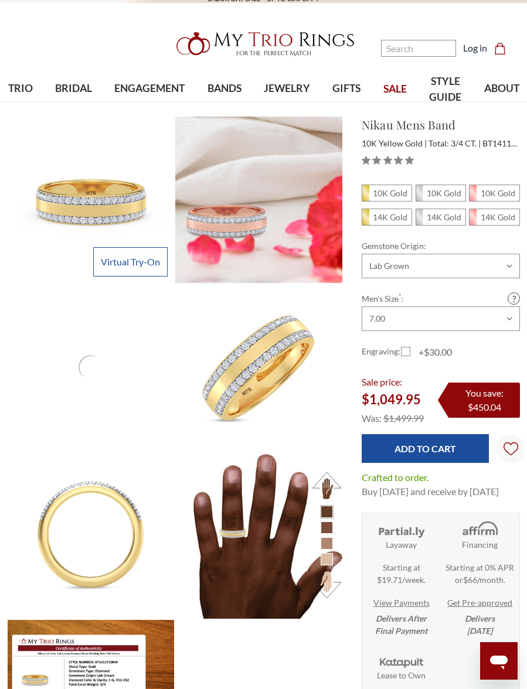
click at [420, 445] on input "Add to Cart" at bounding box center [426, 448] width 128 height 29
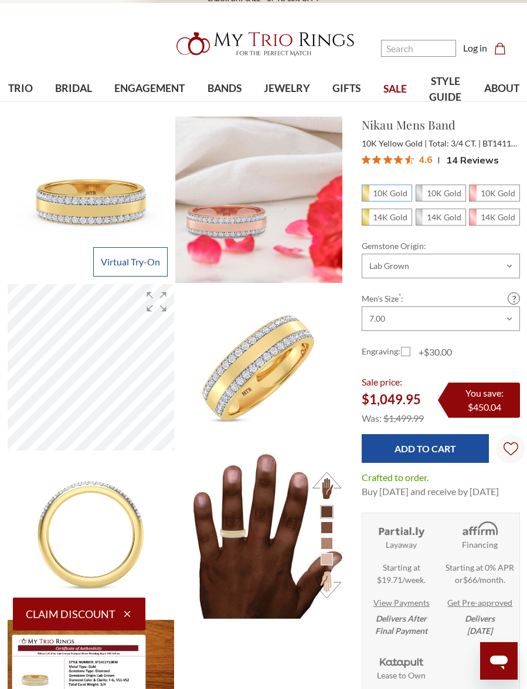
scroll to position [0, 0]
click at [414, 350] on label "+$30.00" at bounding box center [426, 352] width 51 height 14
click at [406, 354] on input "+$30.00" at bounding box center [405, 354] width 1 height 1
checkbox input "true"
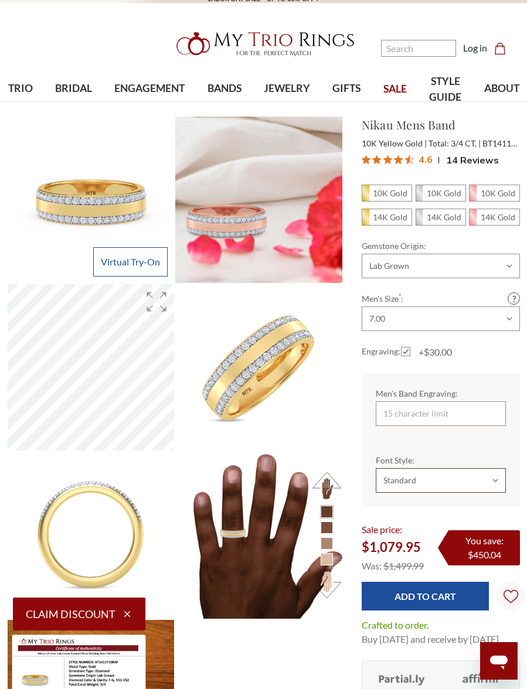
click at [448, 488] on select "Choose Options Standard Cursive" at bounding box center [441, 480] width 130 height 25
select select "21717526"
click at [444, 603] on input "Add to Cart" at bounding box center [426, 596] width 128 height 29
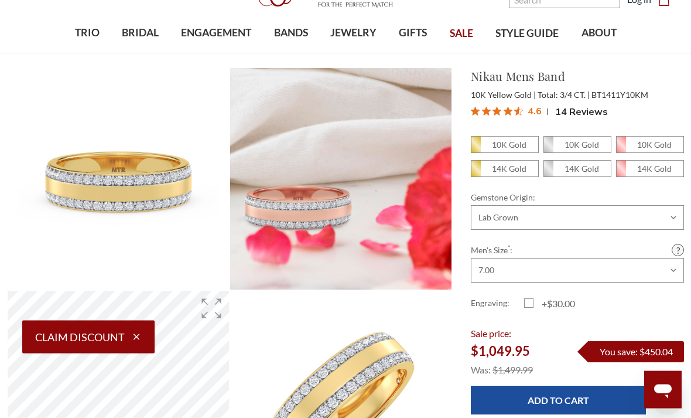
scroll to position [54, 0]
click at [514, 398] on input "Add to Cart" at bounding box center [558, 400] width 175 height 29
click at [514, 399] on input "Add to Cart" at bounding box center [558, 400] width 175 height 29
click at [514, 388] on input "Add to Cart" at bounding box center [558, 400] width 175 height 29
click at [514, 393] on input "Add to Cart" at bounding box center [558, 400] width 175 height 29
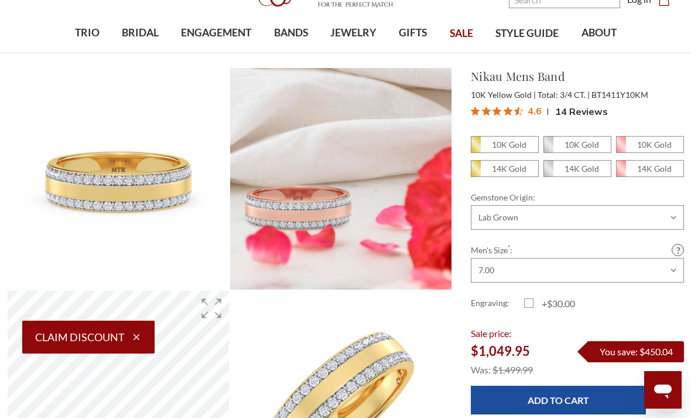
click at [514, 391] on input "Add to Cart" at bounding box center [558, 400] width 175 height 29
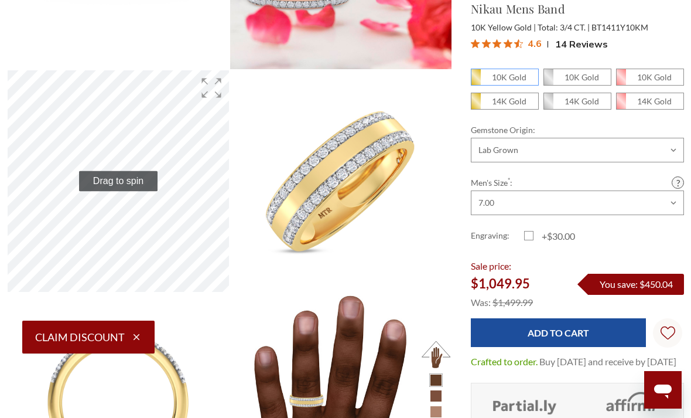
scroll to position [281, 0]
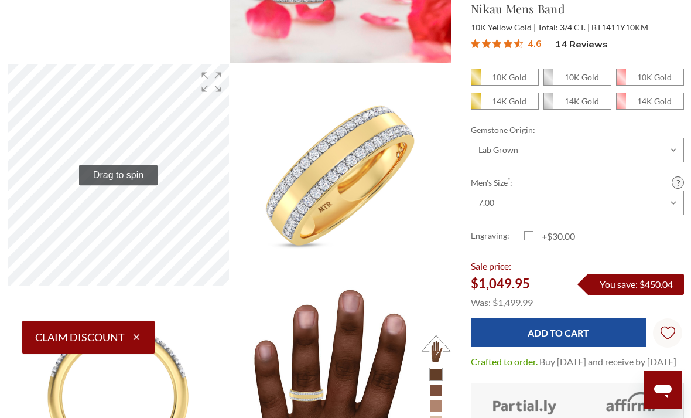
click at [510, 71] on span "10K Gold" at bounding box center [505, 77] width 67 height 16
click at [476, 80] on input "10K Gold" at bounding box center [476, 80] width 1 height 1
radio input "true"
click at [514, 339] on input "Add to Cart" at bounding box center [558, 332] width 175 height 29
type input "Add to Cart"
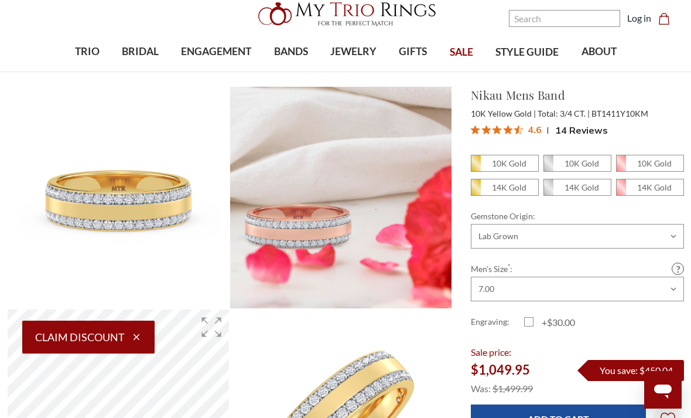
scroll to position [54, 0]
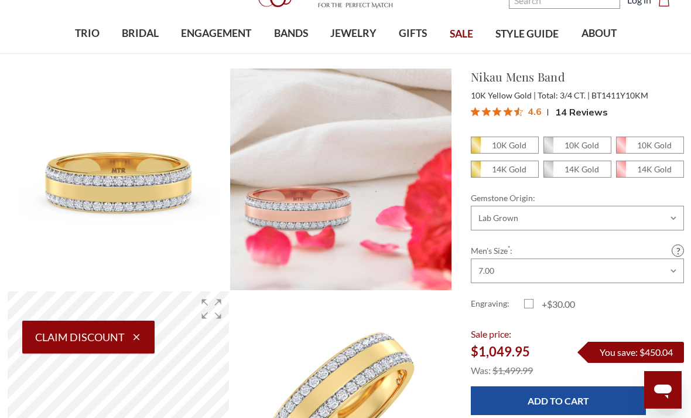
click at [570, 403] on input "Add to Cart" at bounding box center [558, 400] width 175 height 29
click at [576, 395] on input "Add to Cart" at bounding box center [558, 400] width 175 height 29
click at [579, 400] on input "Add to Cart" at bounding box center [558, 400] width 175 height 29
click at [582, 403] on input "Add to Cart" at bounding box center [558, 400] width 175 height 29
click at [584, 400] on input "Add to Cart" at bounding box center [558, 400] width 175 height 29
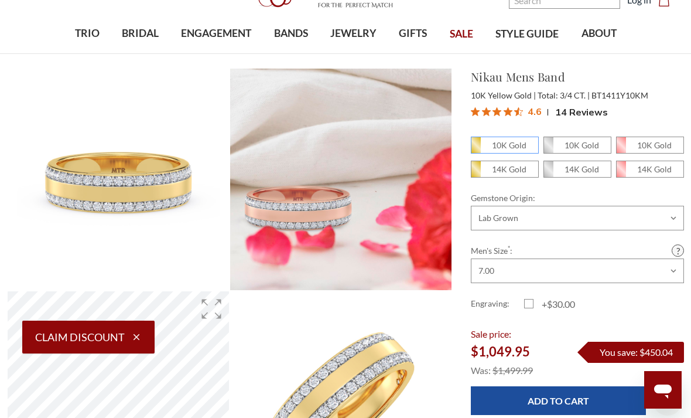
click at [582, 397] on input "Add to Cart" at bounding box center [558, 400] width 175 height 29
click at [579, 397] on input "Add to Cart" at bounding box center [558, 400] width 175 height 29
click at [579, 398] on input "Add to Cart" at bounding box center [558, 400] width 175 height 29
click at [576, 395] on input "Add to Cart" at bounding box center [558, 400] width 175 height 29
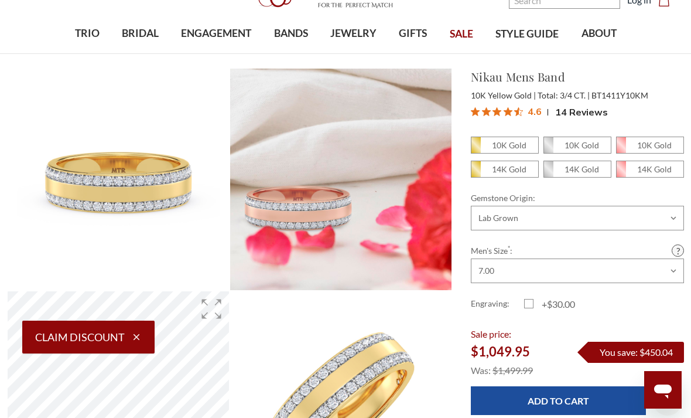
click at [574, 396] on input "Add to Cart" at bounding box center [558, 400] width 175 height 29
click at [571, 396] on input "Add to Cart" at bounding box center [558, 400] width 175 height 29
click at [572, 398] on input "Add to Cart" at bounding box center [558, 400] width 175 height 29
click at [568, 395] on input "Add to Cart" at bounding box center [558, 400] width 175 height 29
click at [568, 398] on input "Add to Cart" at bounding box center [558, 400] width 175 height 29
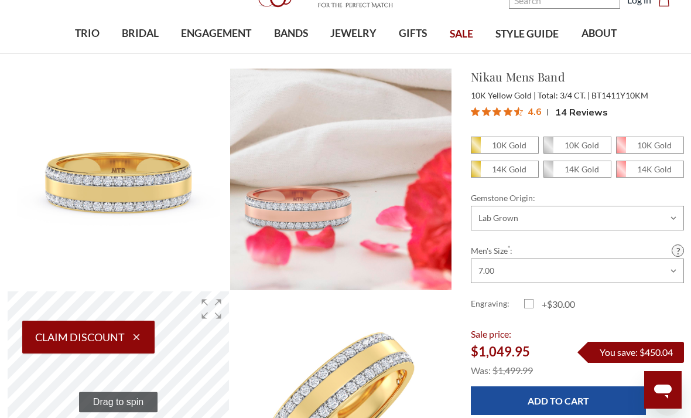
click at [521, 148] on em "10K Gold" at bounding box center [509, 145] width 35 height 10
click at [476, 148] on input "10K Gold" at bounding box center [476, 148] width 1 height 1
radio input "true"
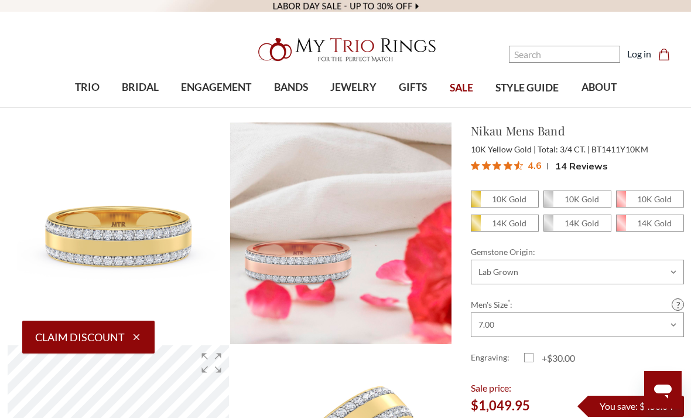
click at [507, 192] on span "10K Gold" at bounding box center [505, 199] width 67 height 16
click at [476, 202] on input "10K Gold" at bounding box center [476, 202] width 1 height 1
radio input "true"
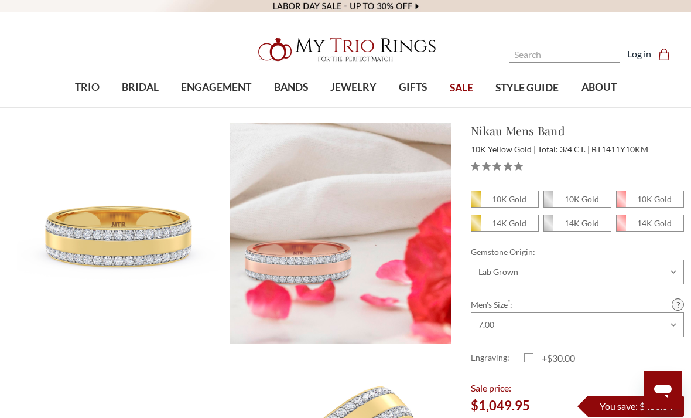
click at [521, 202] on em "10K Gold" at bounding box center [509, 199] width 35 height 10
click at [476, 202] on input "10K Gold" at bounding box center [476, 202] width 1 height 1
radio input "true"
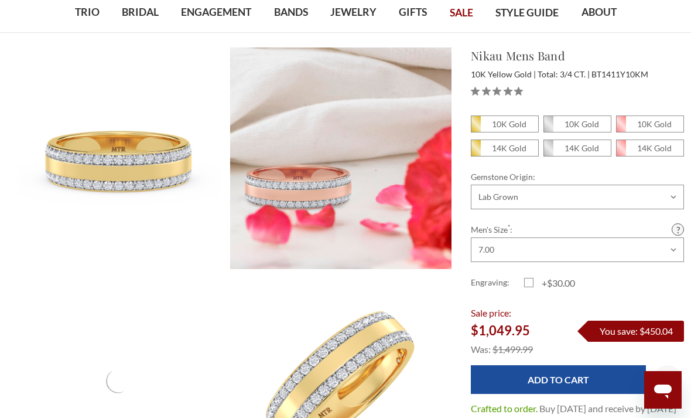
scroll to position [76, 0]
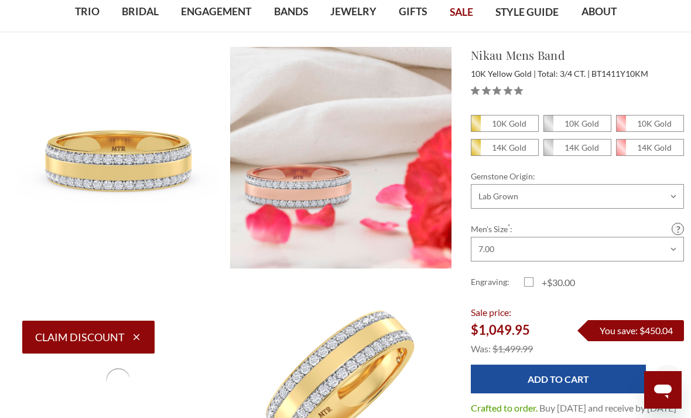
click at [571, 383] on input "Add to Cart" at bounding box center [558, 378] width 175 height 29
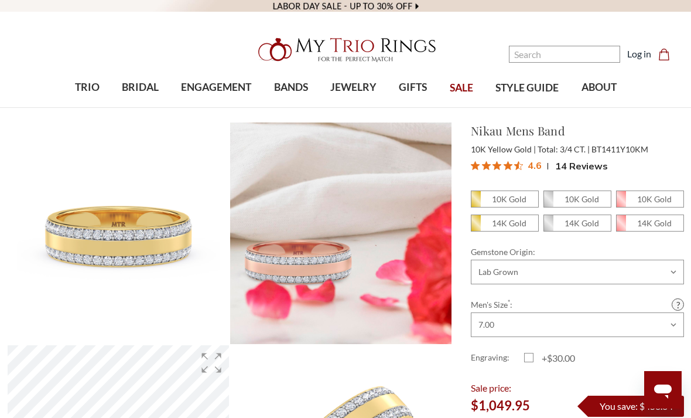
click at [511, 199] on em "10K Gold" at bounding box center [509, 199] width 35 height 10
click at [476, 202] on input "10K Gold" at bounding box center [476, 202] width 1 height 1
radio input "true"
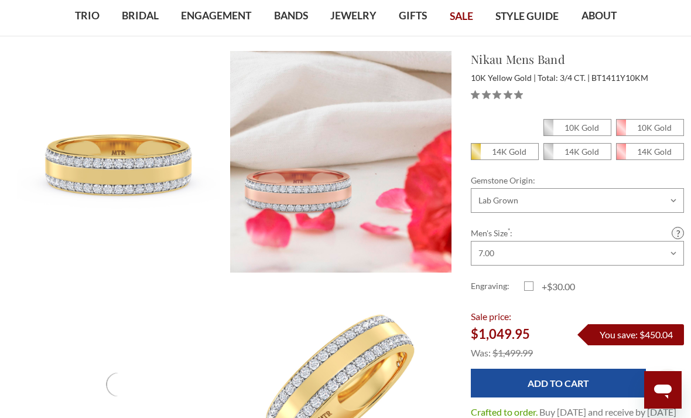
scroll to position [84, 0]
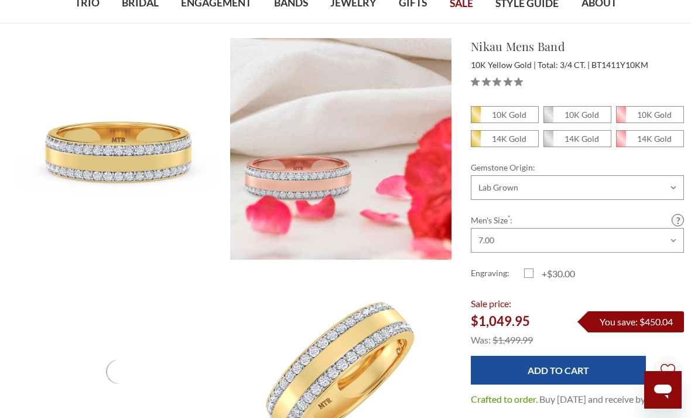
click at [567, 369] on input "Add to Cart" at bounding box center [558, 370] width 175 height 29
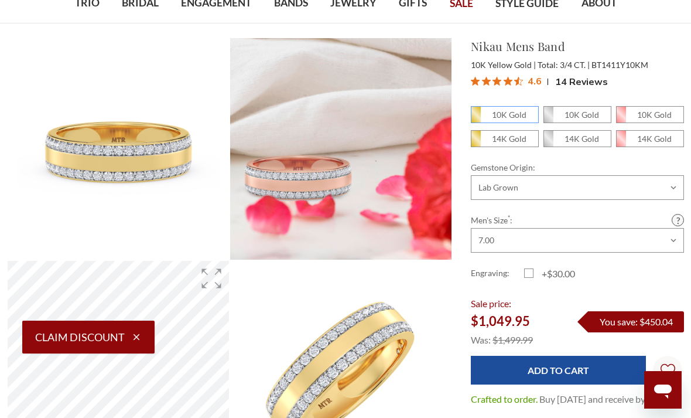
scroll to position [0, 0]
click at [520, 121] on span "10K Gold" at bounding box center [505, 115] width 67 height 16
click at [476, 118] on input "10K Gold" at bounding box center [476, 118] width 1 height 1
radio input "true"
click at [567, 356] on input "Add to Cart" at bounding box center [558, 370] width 175 height 29
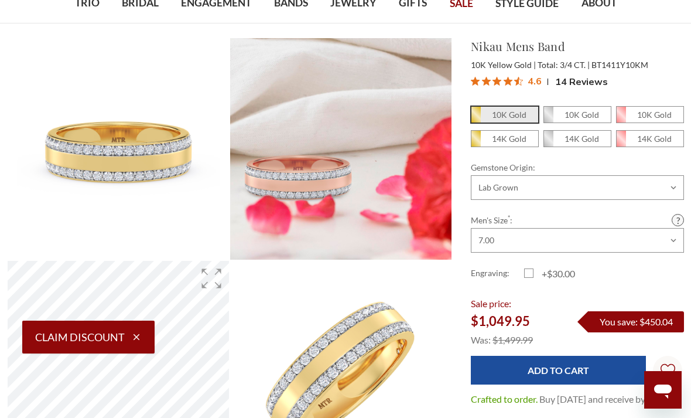
type input "Add to Cart"
